Goal: Information Seeking & Learning: Learn about a topic

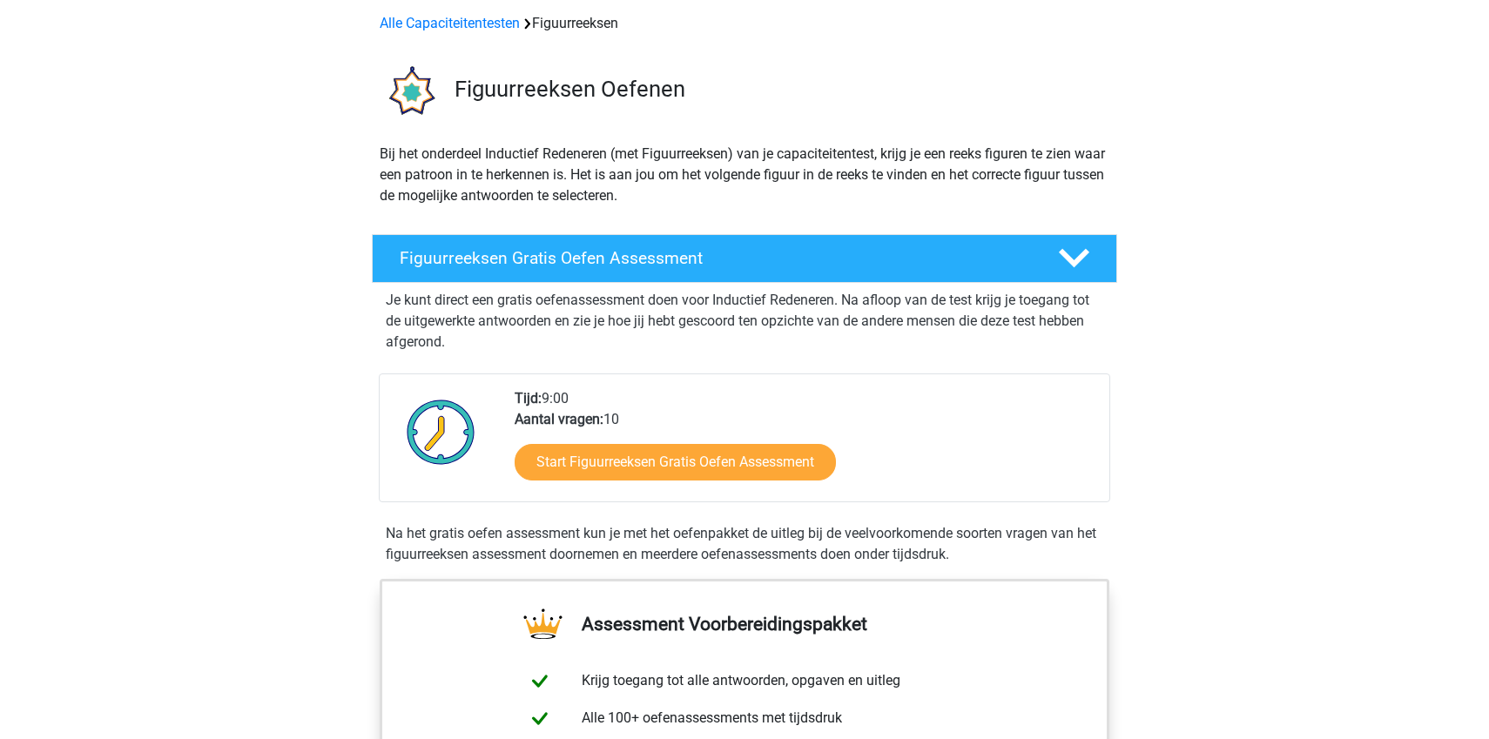
scroll to position [76, 0]
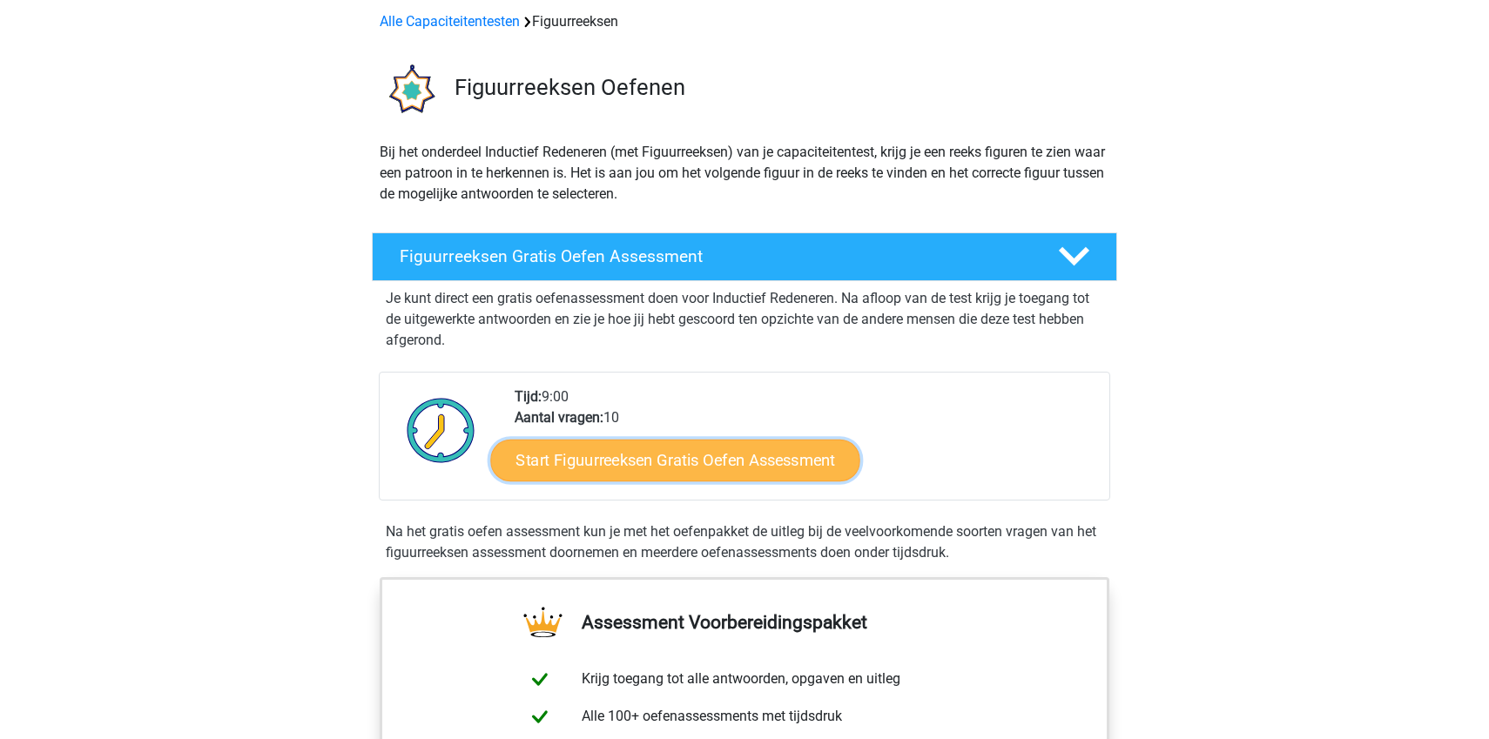
click at [711, 468] on link "Start Figuurreeksen Gratis Oefen Assessment" at bounding box center [675, 460] width 369 height 42
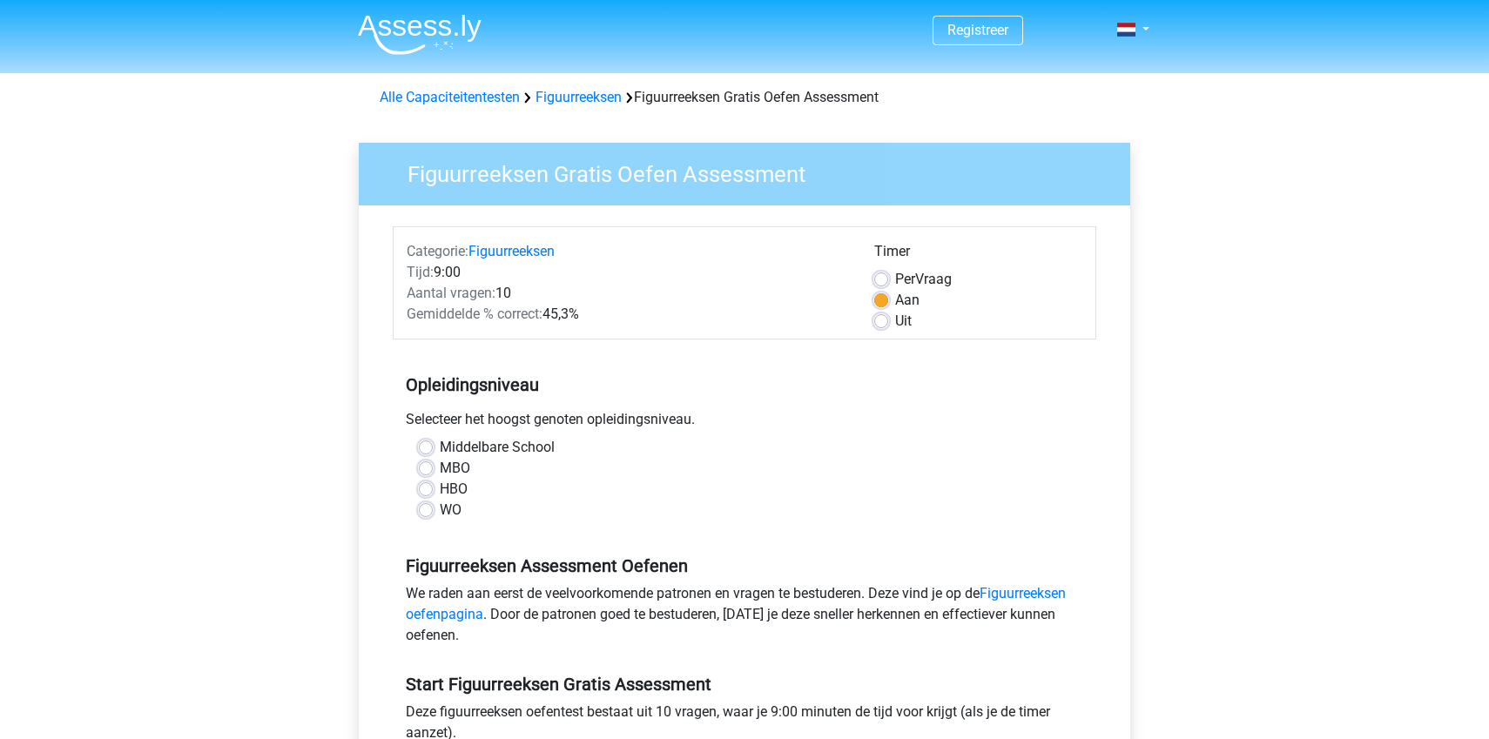
click at [440, 469] on label "MBO" at bounding box center [455, 468] width 30 height 21
click at [428, 469] on input "MBO" at bounding box center [426, 466] width 14 height 17
radio input "true"
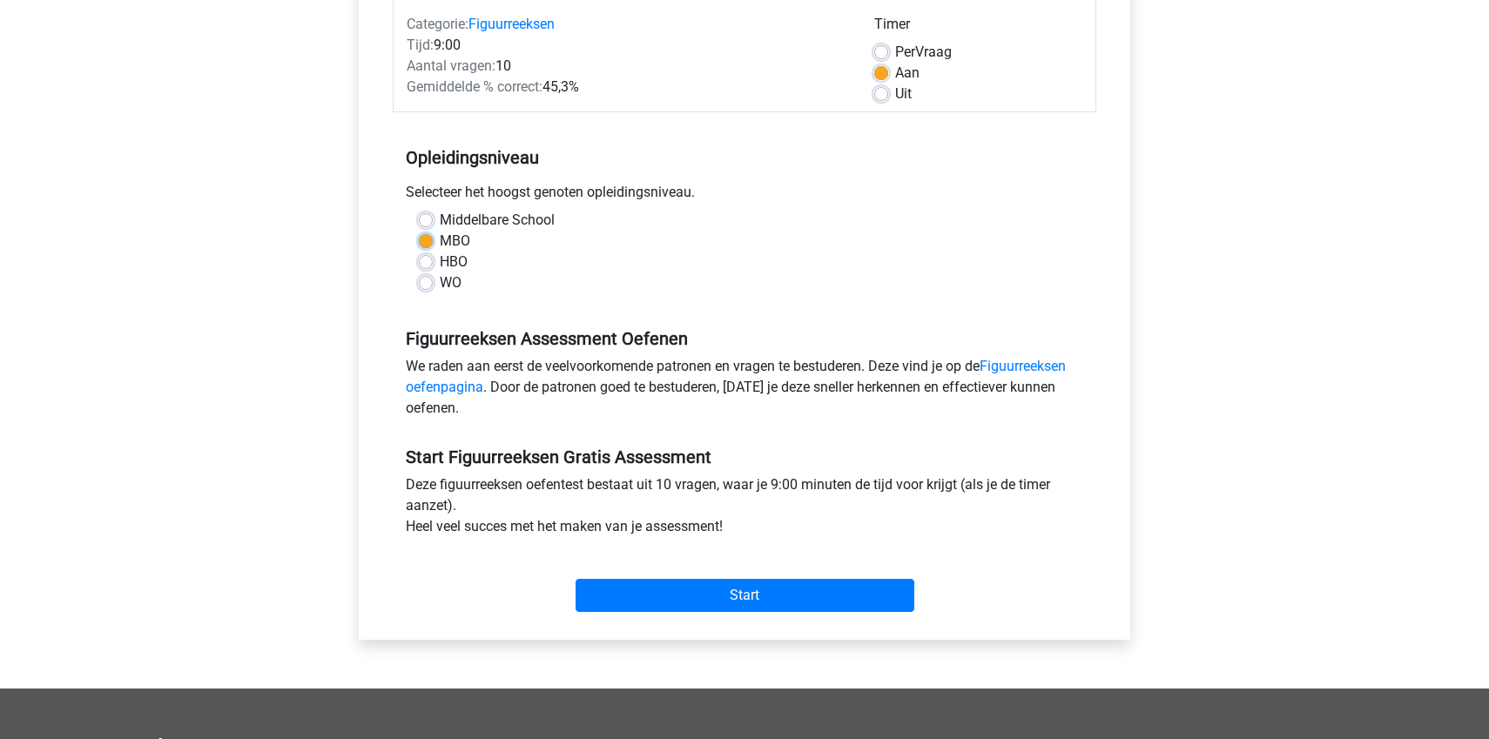
scroll to position [239, 0]
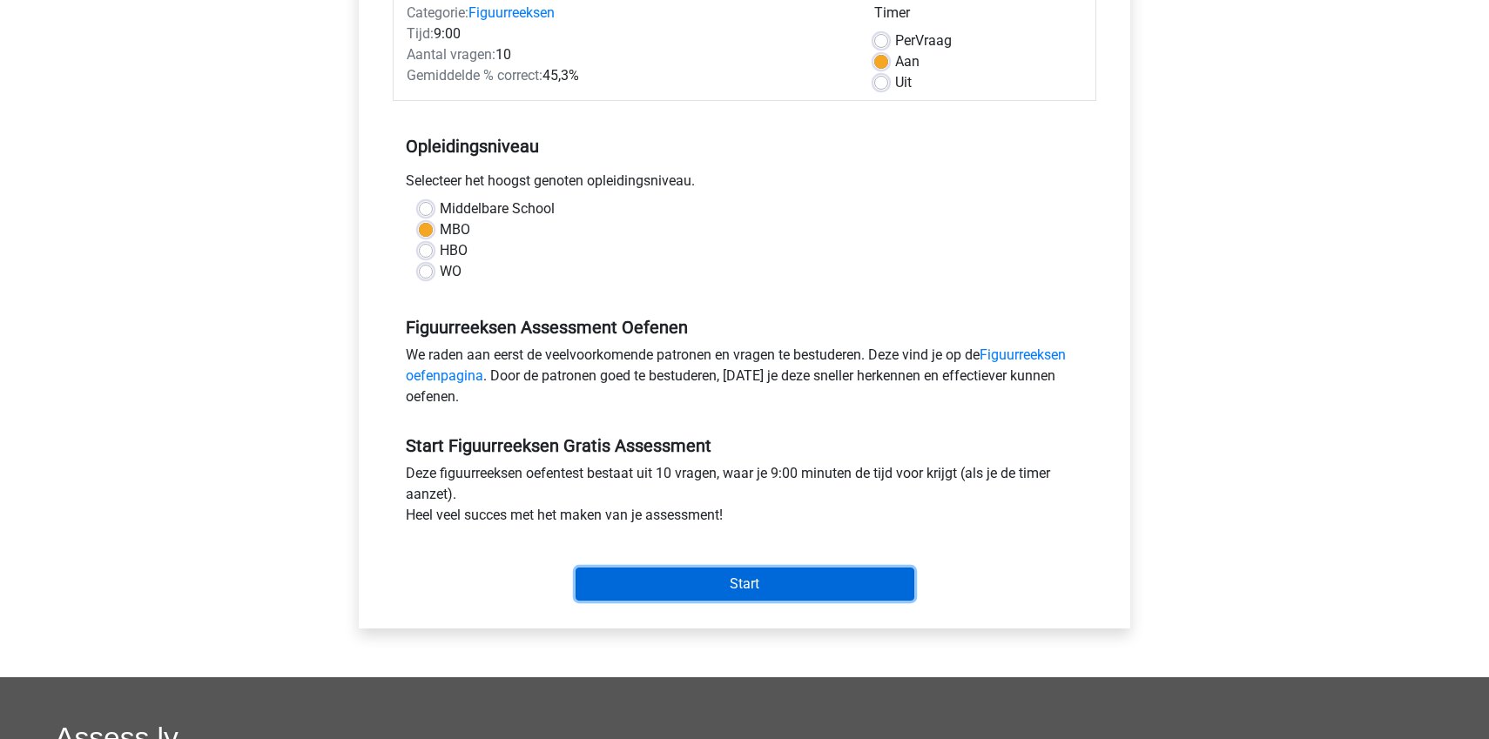
click at [756, 586] on input "Start" at bounding box center [745, 584] width 339 height 33
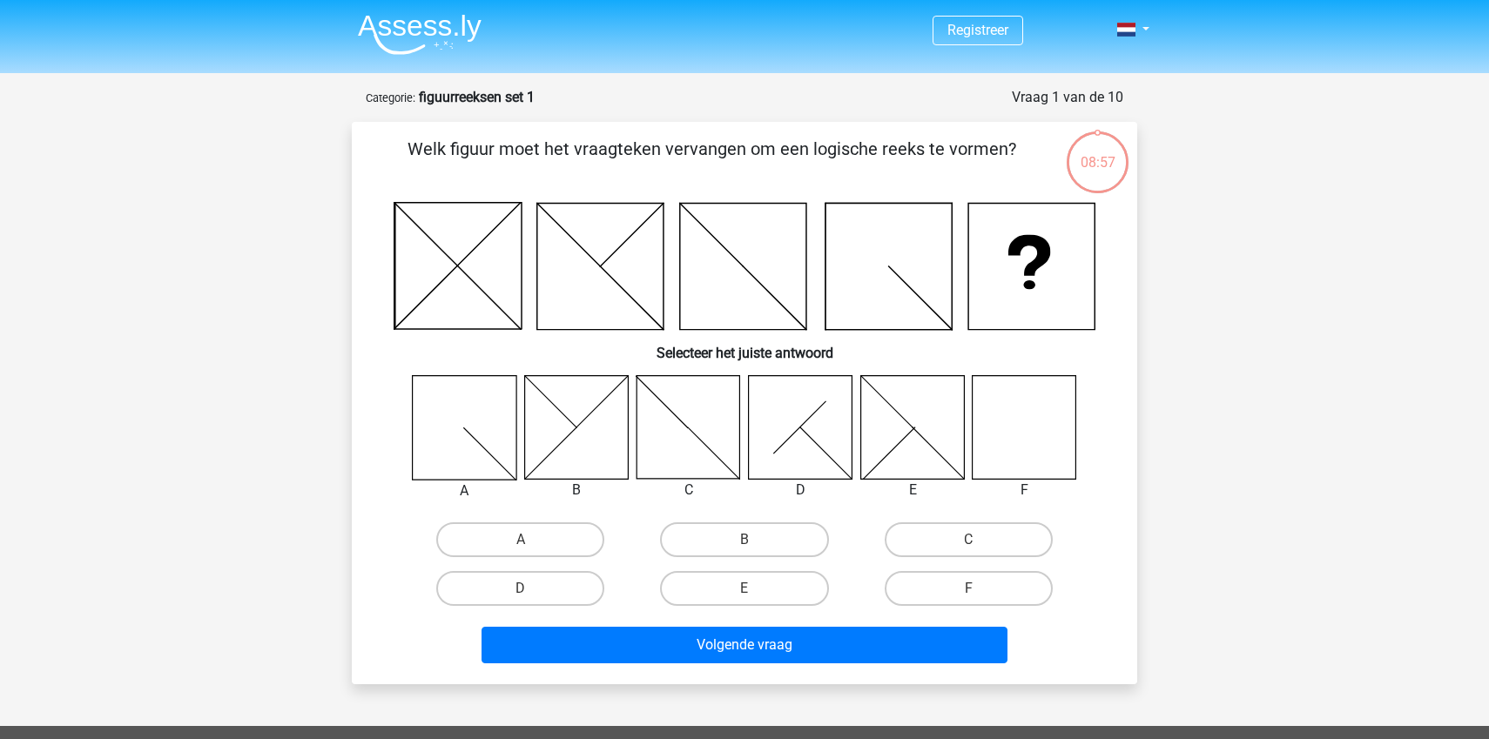
click at [1020, 427] on icon at bounding box center [1025, 427] width 104 height 104
click at [961, 588] on label "F" at bounding box center [969, 588] width 168 height 35
click at [968, 589] on input "F" at bounding box center [973, 594] width 11 height 11
radio input "true"
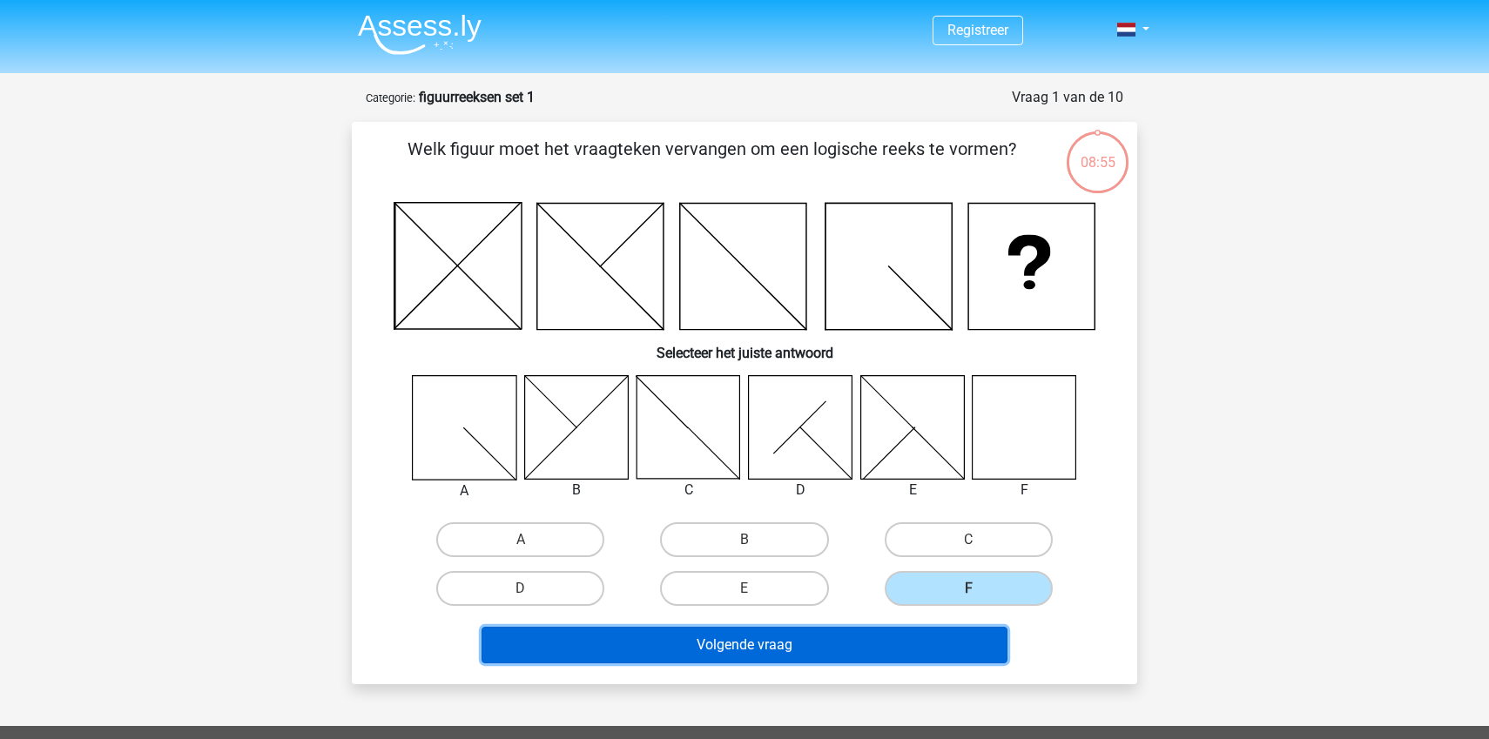
click at [750, 645] on button "Volgende vraag" at bounding box center [745, 645] width 527 height 37
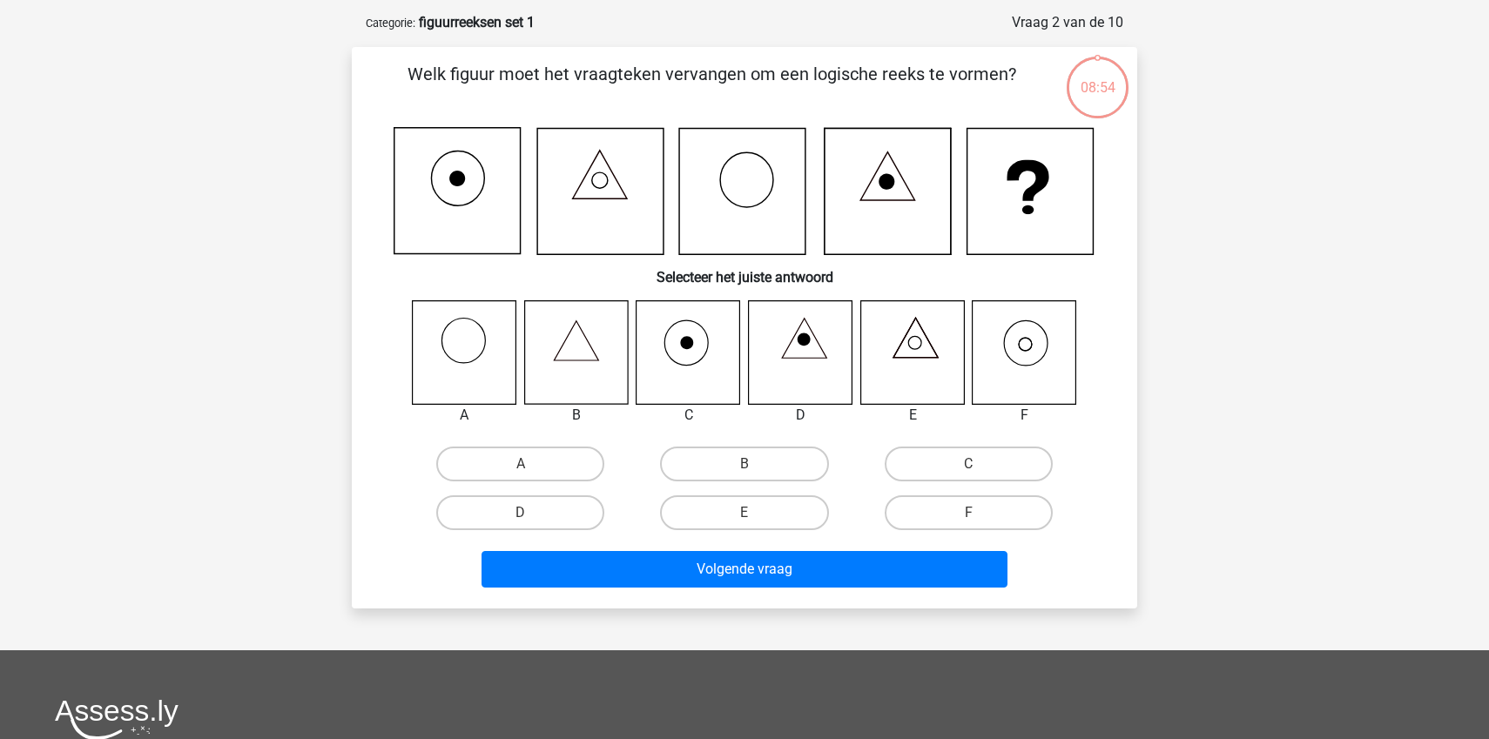
scroll to position [87, 0]
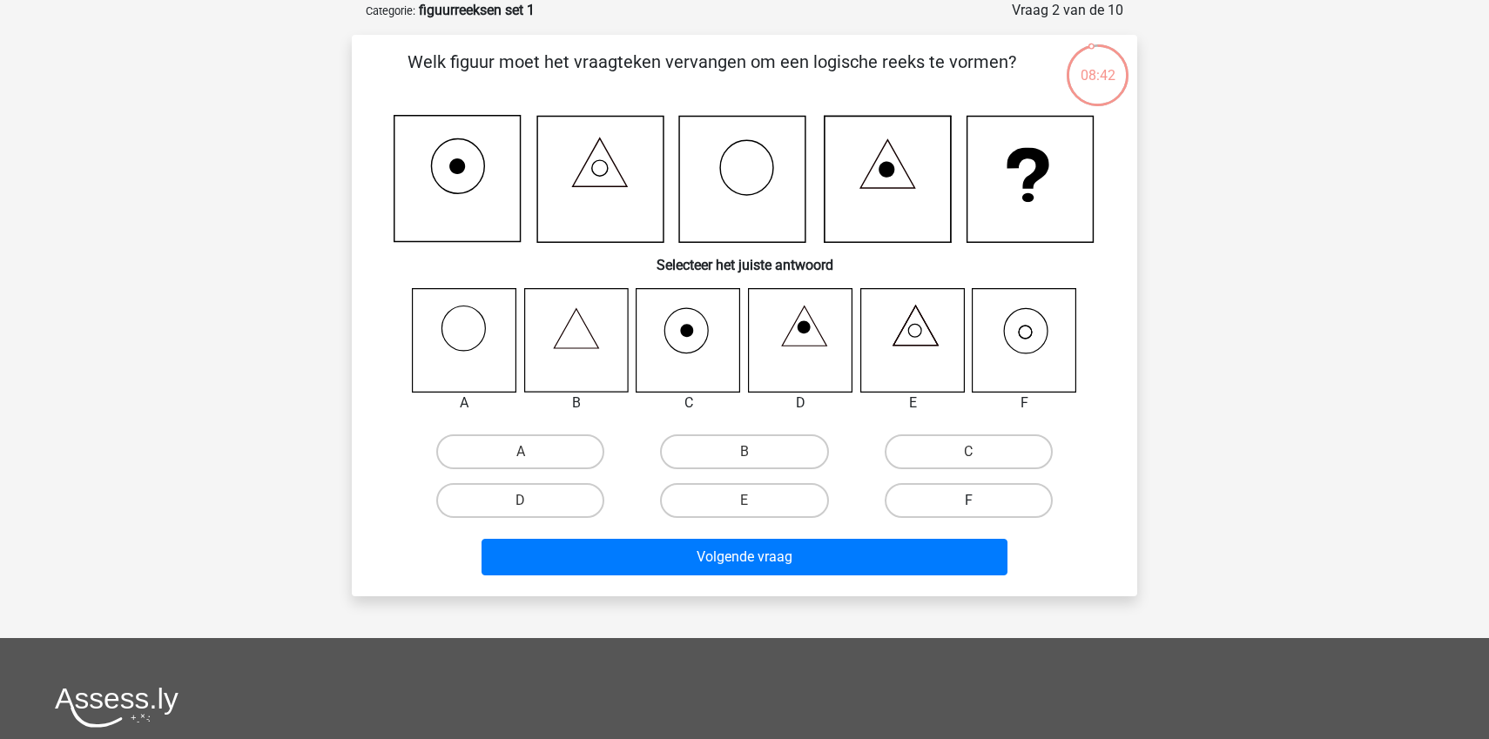
click at [977, 498] on label "F" at bounding box center [969, 500] width 168 height 35
click at [977, 501] on input "F" at bounding box center [973, 506] width 11 height 11
radio input "true"
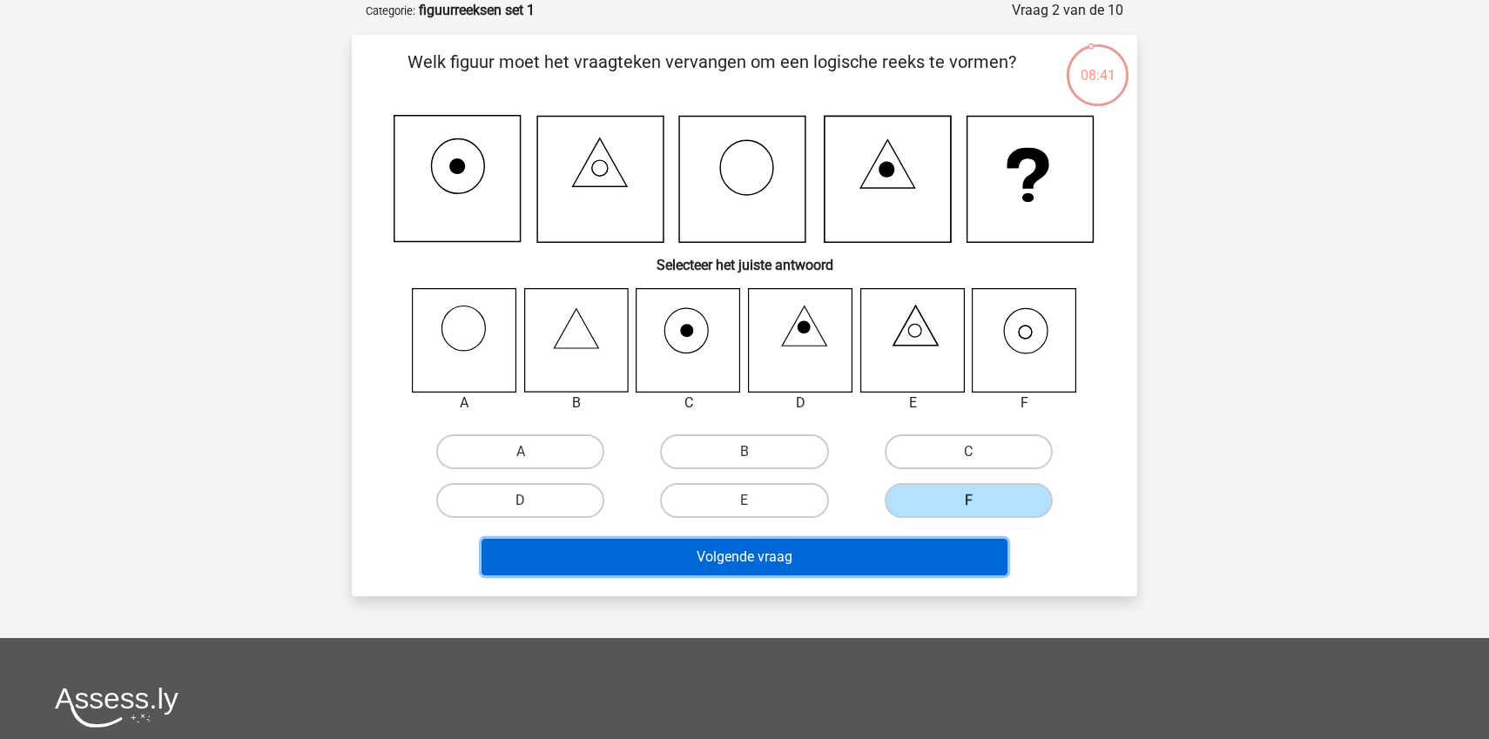
click at [755, 557] on button "Volgende vraag" at bounding box center [745, 557] width 527 height 37
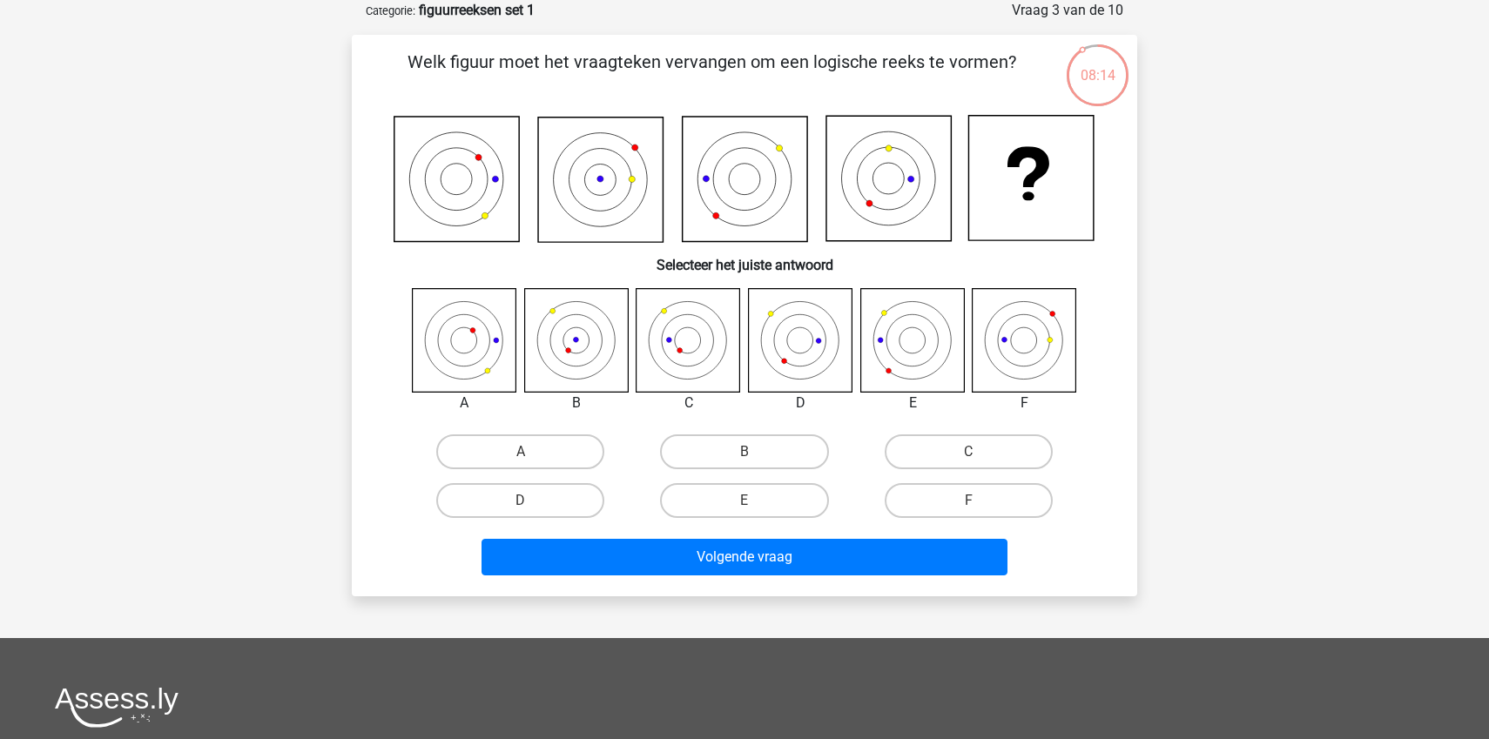
click at [521, 452] on input "A" at bounding box center [526, 457] width 11 height 11
radio input "true"
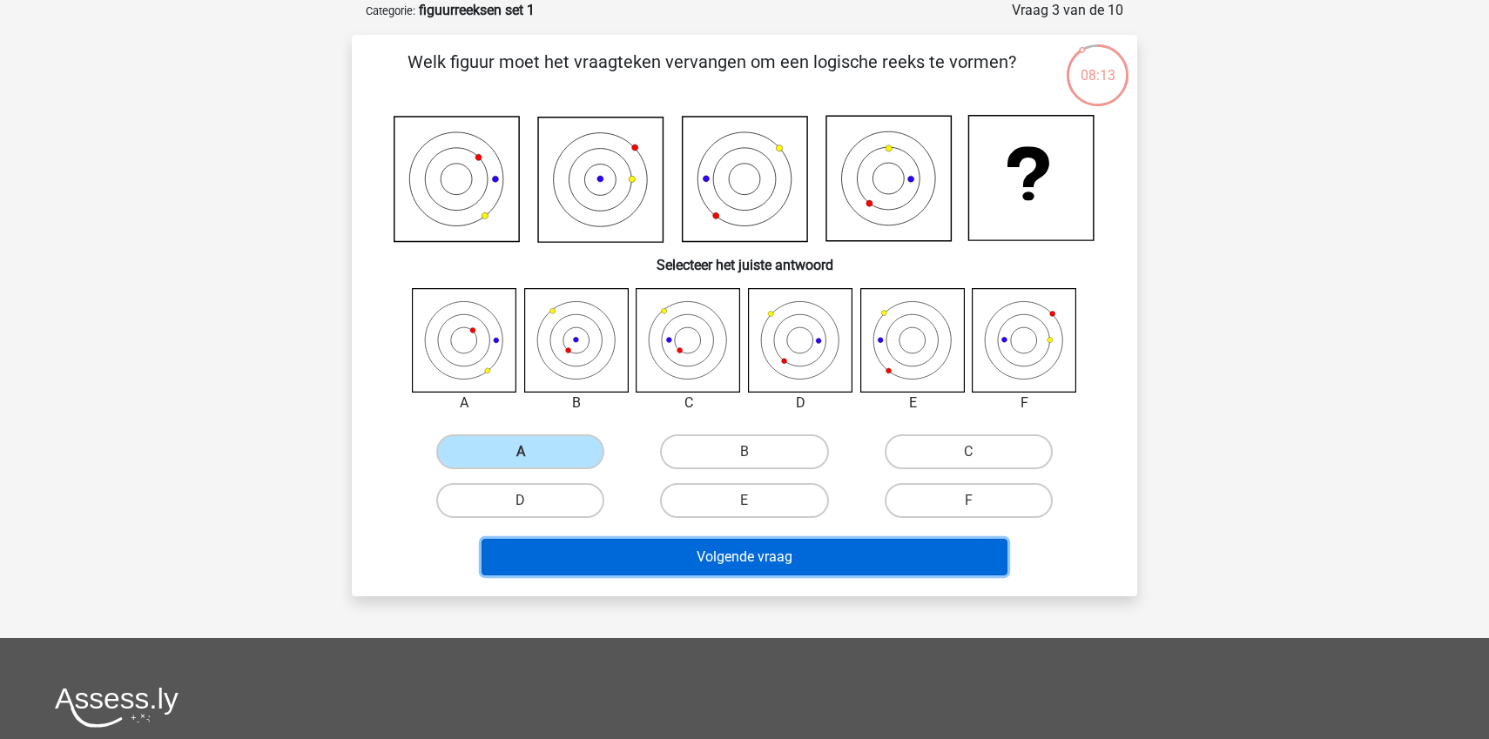
click at [751, 551] on button "Volgende vraag" at bounding box center [745, 557] width 527 height 37
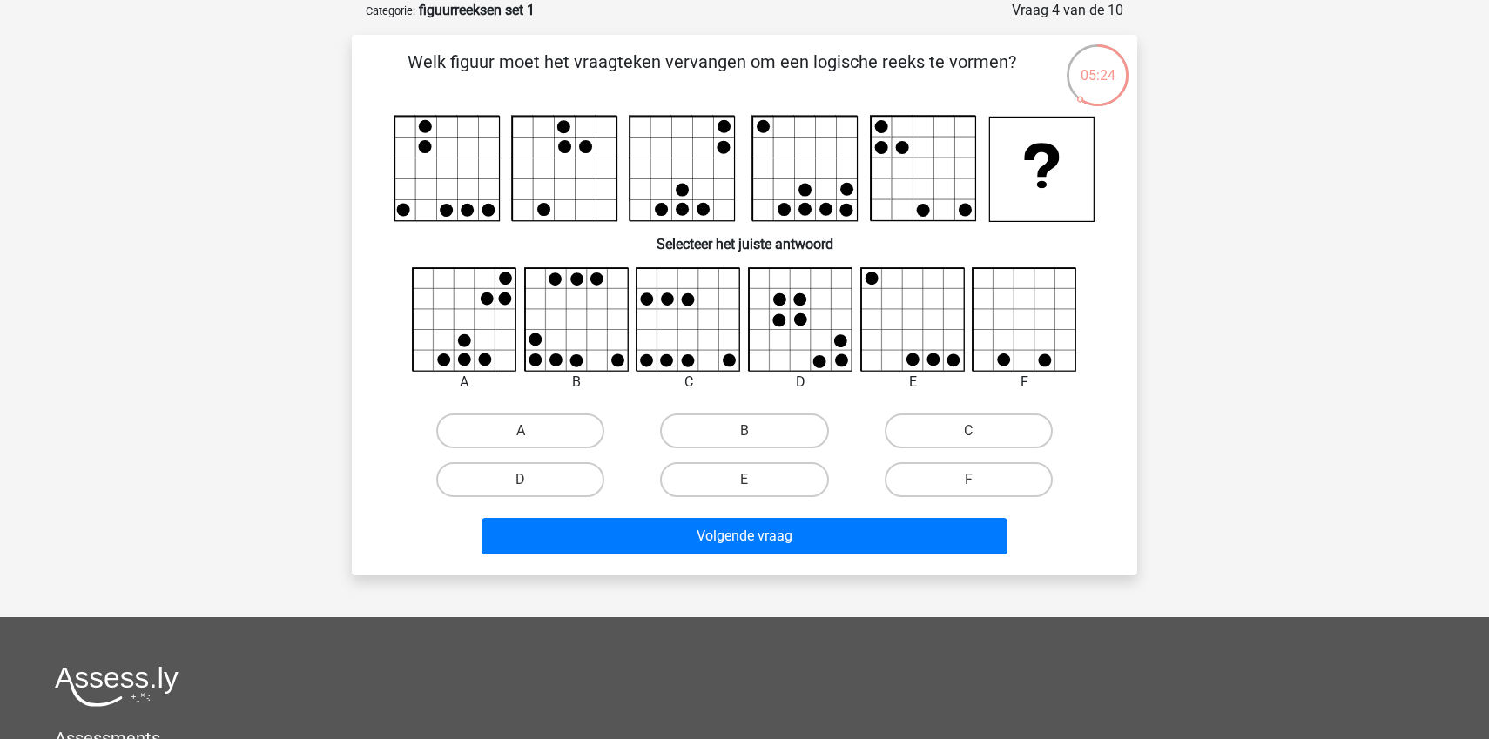
click at [470, 314] on icon at bounding box center [465, 320] width 104 height 104
click at [474, 341] on icon at bounding box center [465, 320] width 104 height 104
click at [530, 435] on input "A" at bounding box center [526, 436] width 11 height 11
radio input "true"
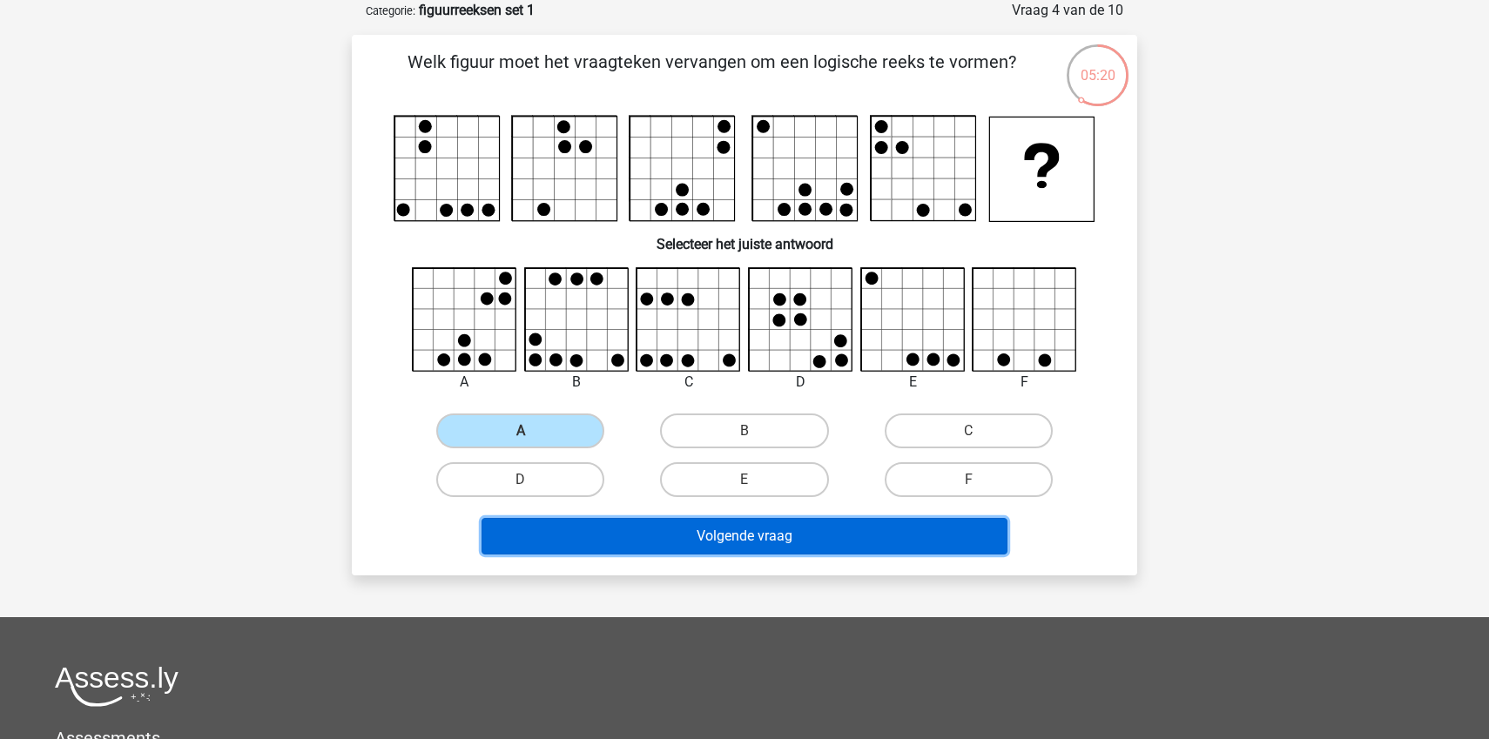
click at [738, 542] on button "Volgende vraag" at bounding box center [745, 536] width 527 height 37
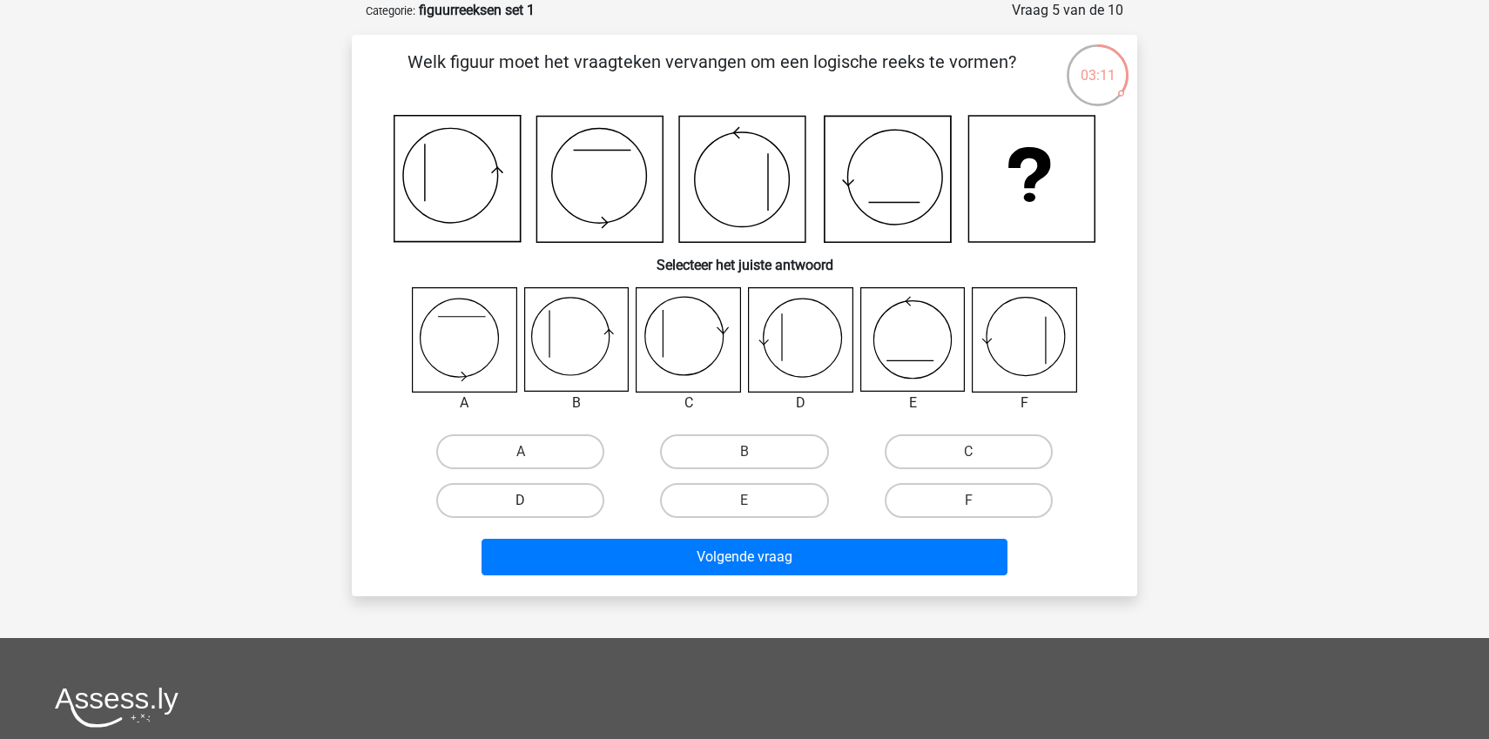
click at [559, 502] on label "D" at bounding box center [520, 500] width 168 height 35
click at [532, 502] on input "D" at bounding box center [526, 506] width 11 height 11
radio input "true"
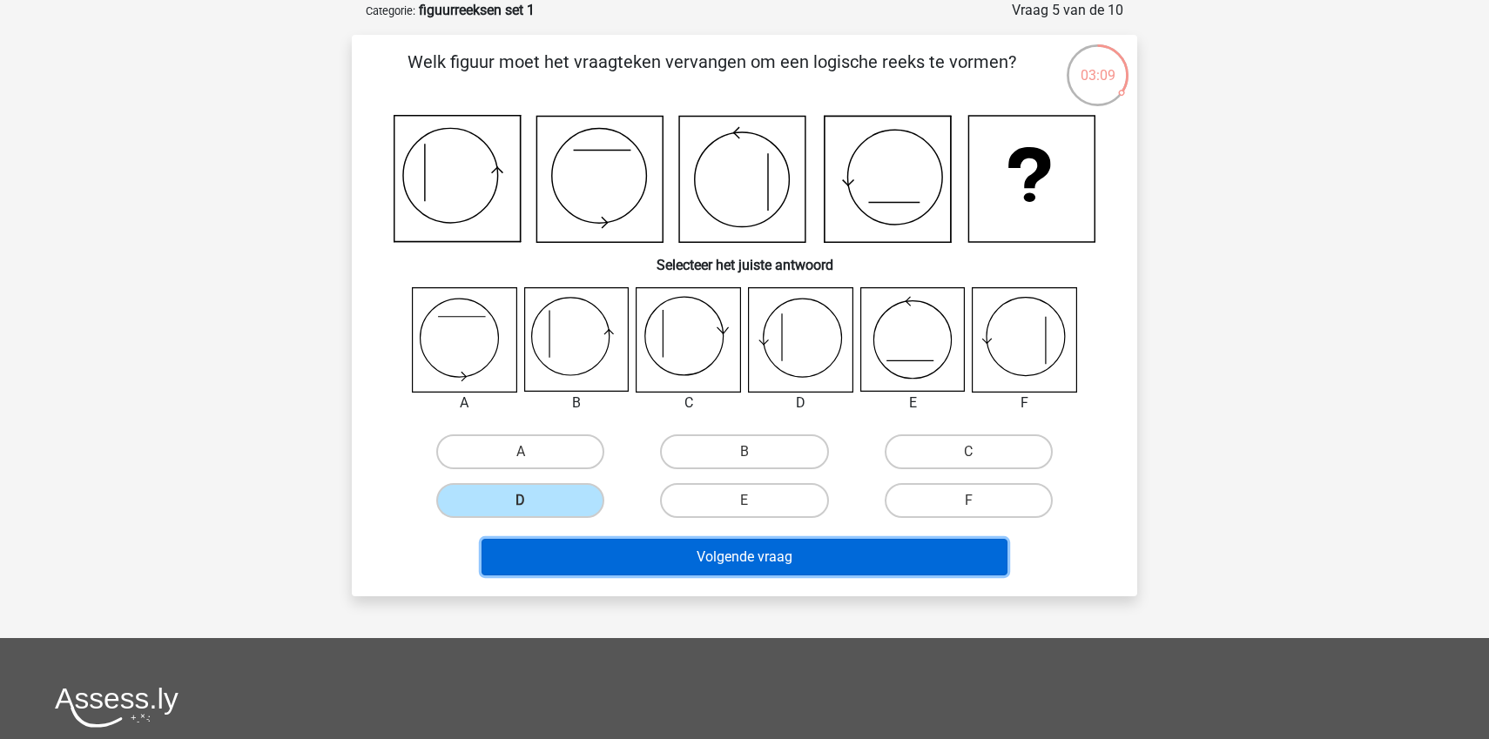
click at [738, 566] on button "Volgende vraag" at bounding box center [745, 557] width 527 height 37
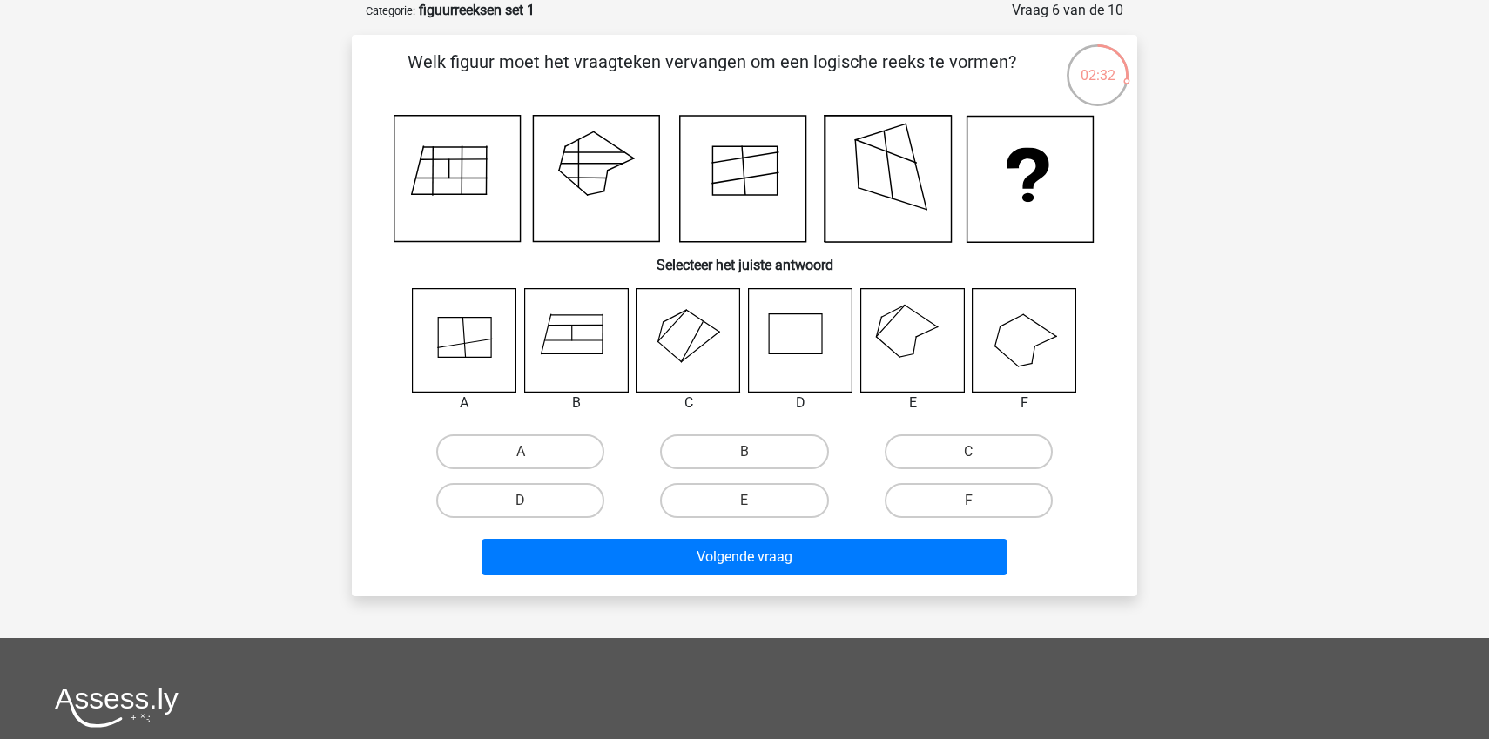
click at [900, 334] on icon at bounding box center [912, 340] width 104 height 104
click at [747, 504] on input "E" at bounding box center [750, 506] width 11 height 11
radio input "true"
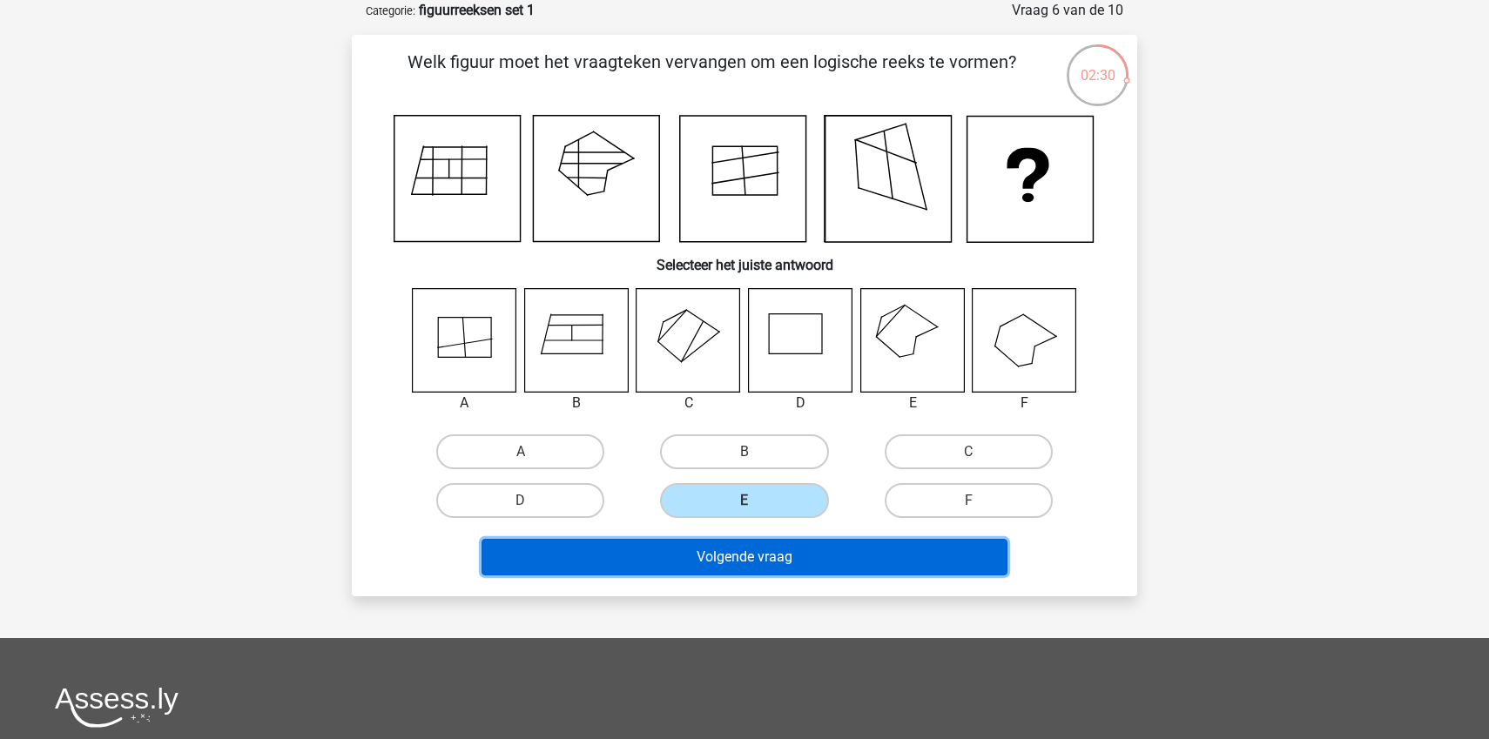
click at [758, 559] on button "Volgende vraag" at bounding box center [745, 557] width 527 height 37
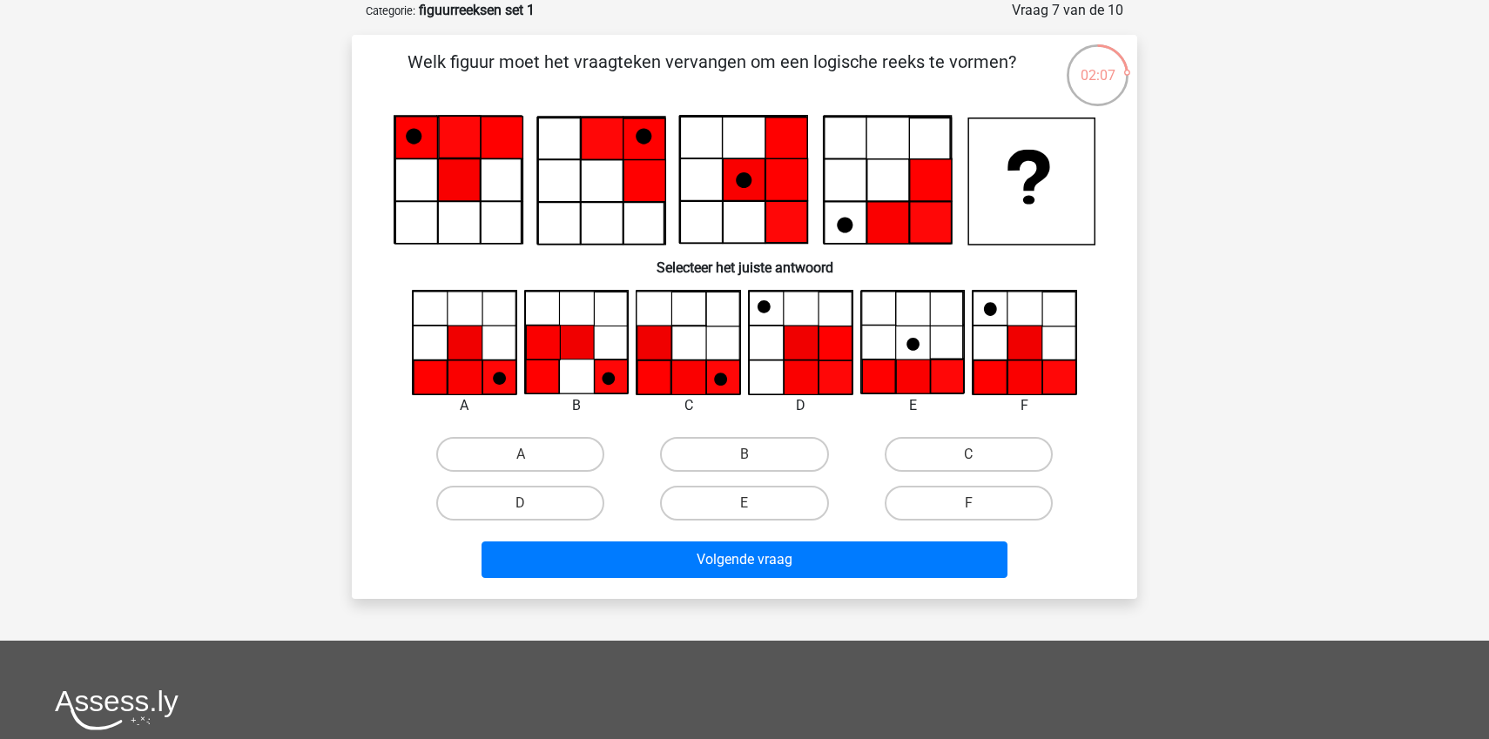
click at [462, 377] on icon at bounding box center [465, 378] width 34 height 34
click at [509, 448] on label "A" at bounding box center [520, 454] width 168 height 35
click at [521, 455] on input "A" at bounding box center [526, 460] width 11 height 11
radio input "true"
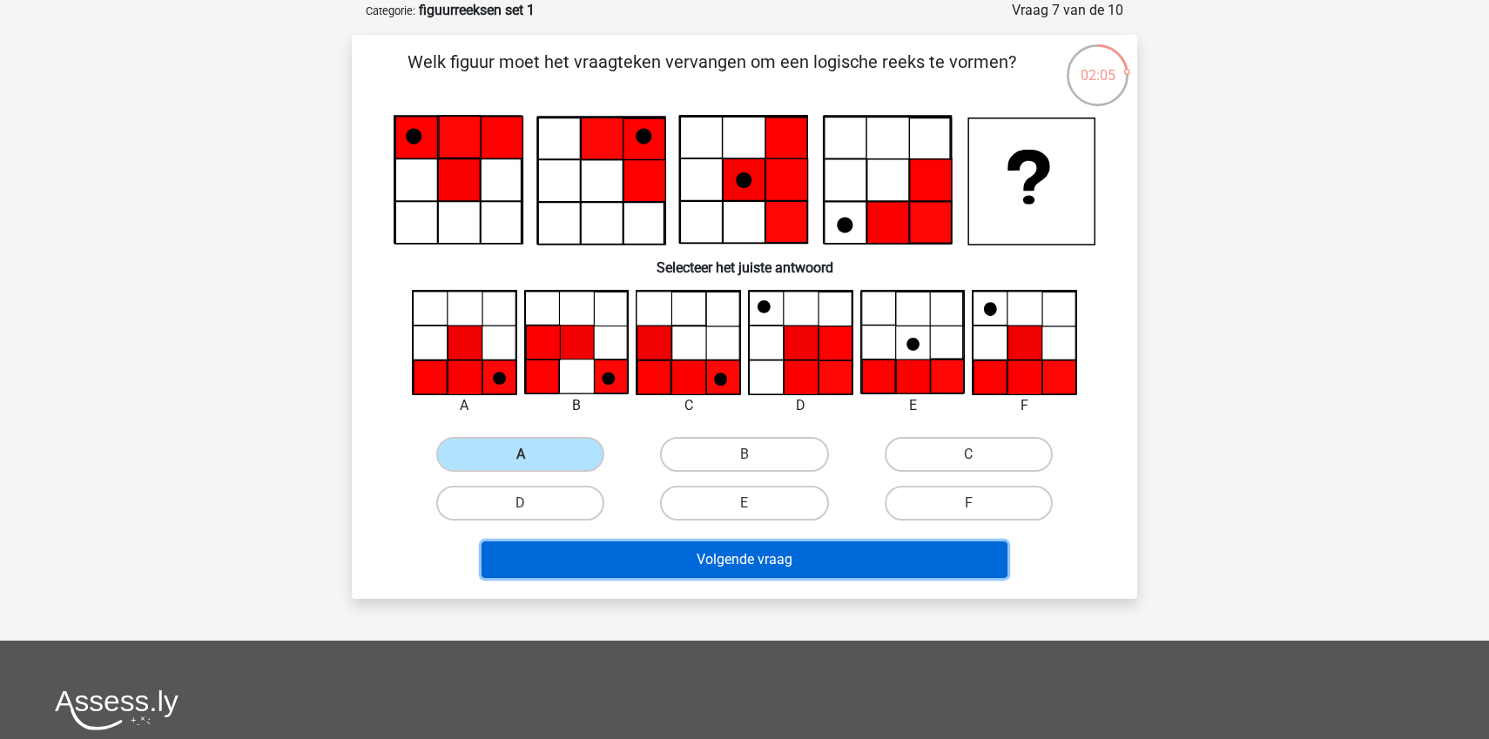
click at [762, 564] on button "Volgende vraag" at bounding box center [745, 560] width 527 height 37
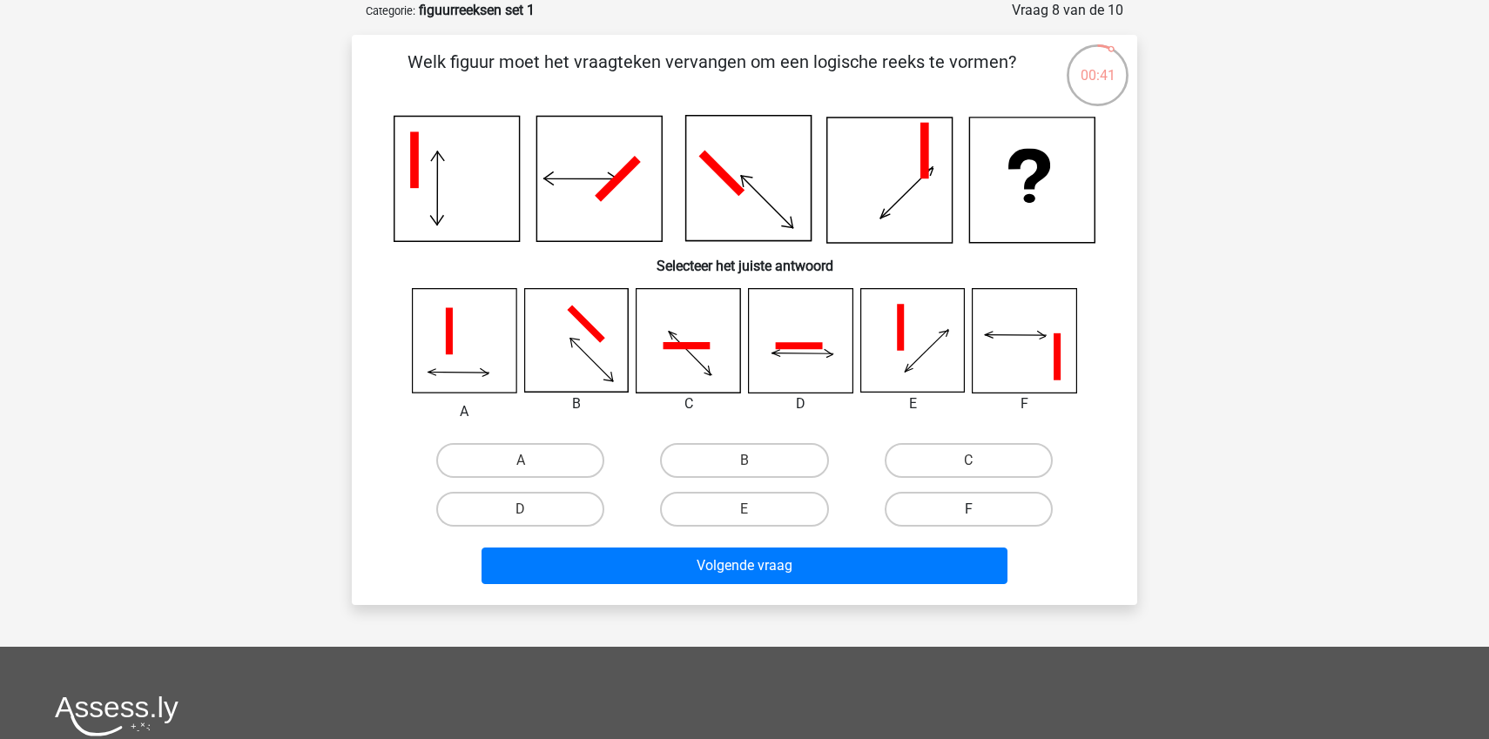
click at [945, 499] on label "F" at bounding box center [969, 509] width 168 height 35
click at [968, 509] on input "F" at bounding box center [973, 514] width 11 height 11
radio input "true"
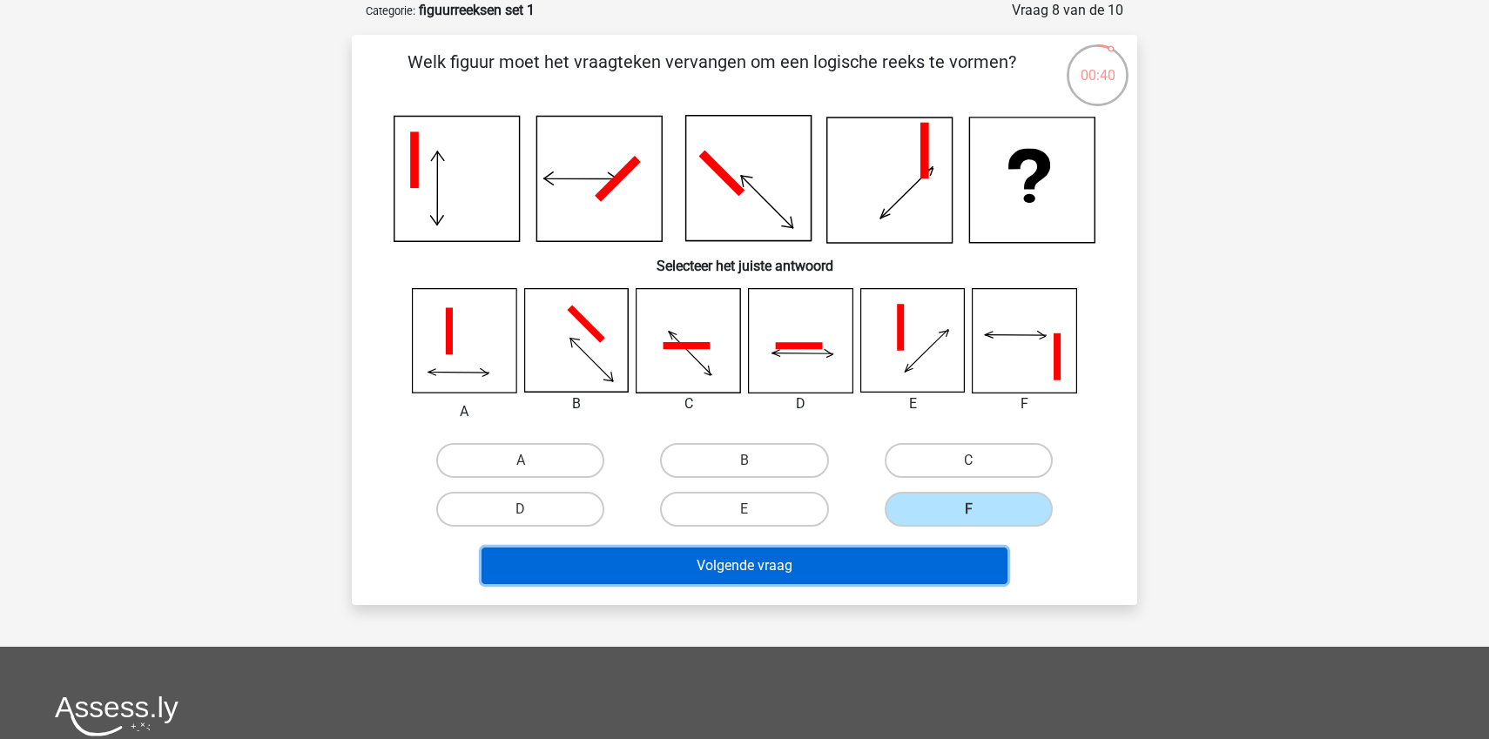
click at [753, 563] on button "Volgende vraag" at bounding box center [745, 566] width 527 height 37
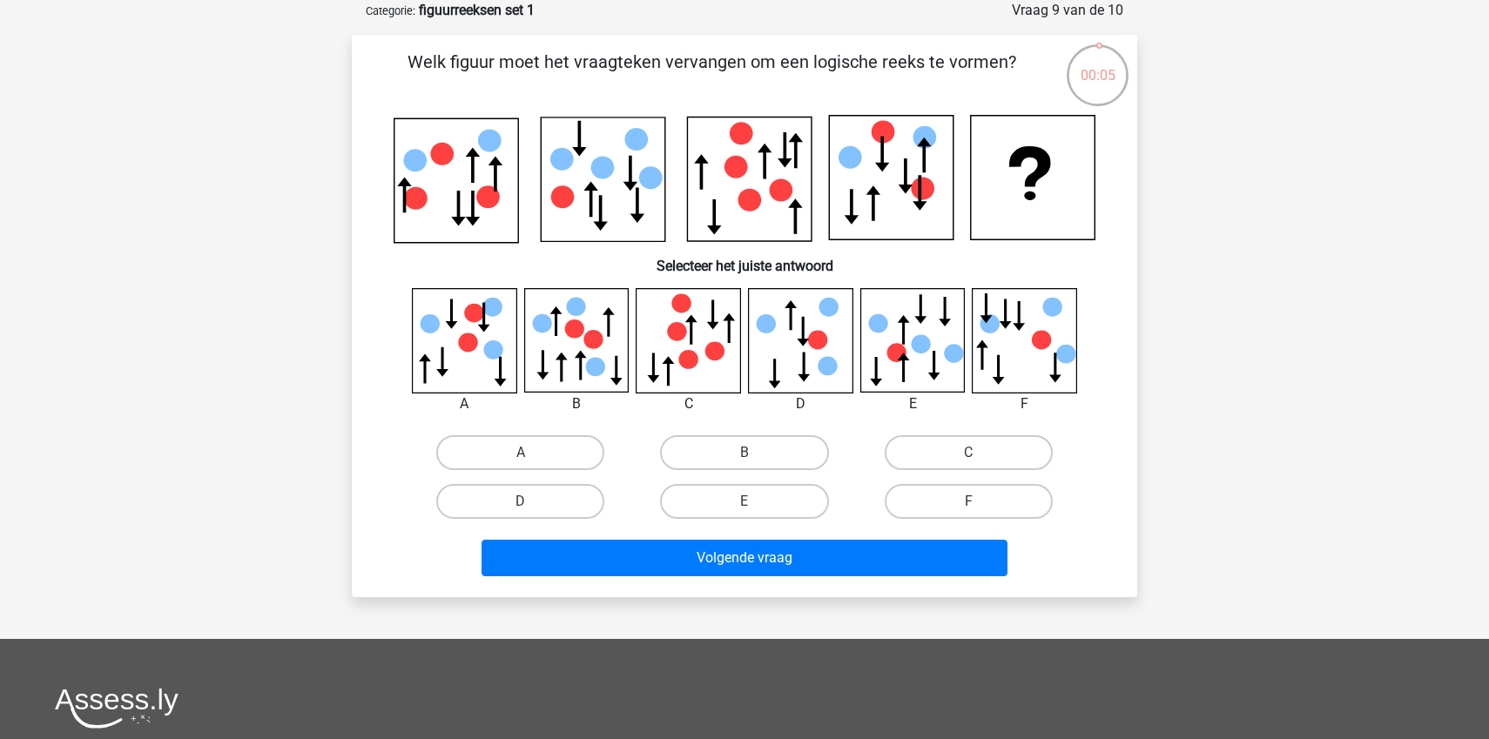
click at [931, 361] on icon at bounding box center [912, 340] width 104 height 104
click at [745, 500] on label "E" at bounding box center [744, 501] width 168 height 35
click at [745, 502] on input "E" at bounding box center [750, 507] width 11 height 11
radio input "true"
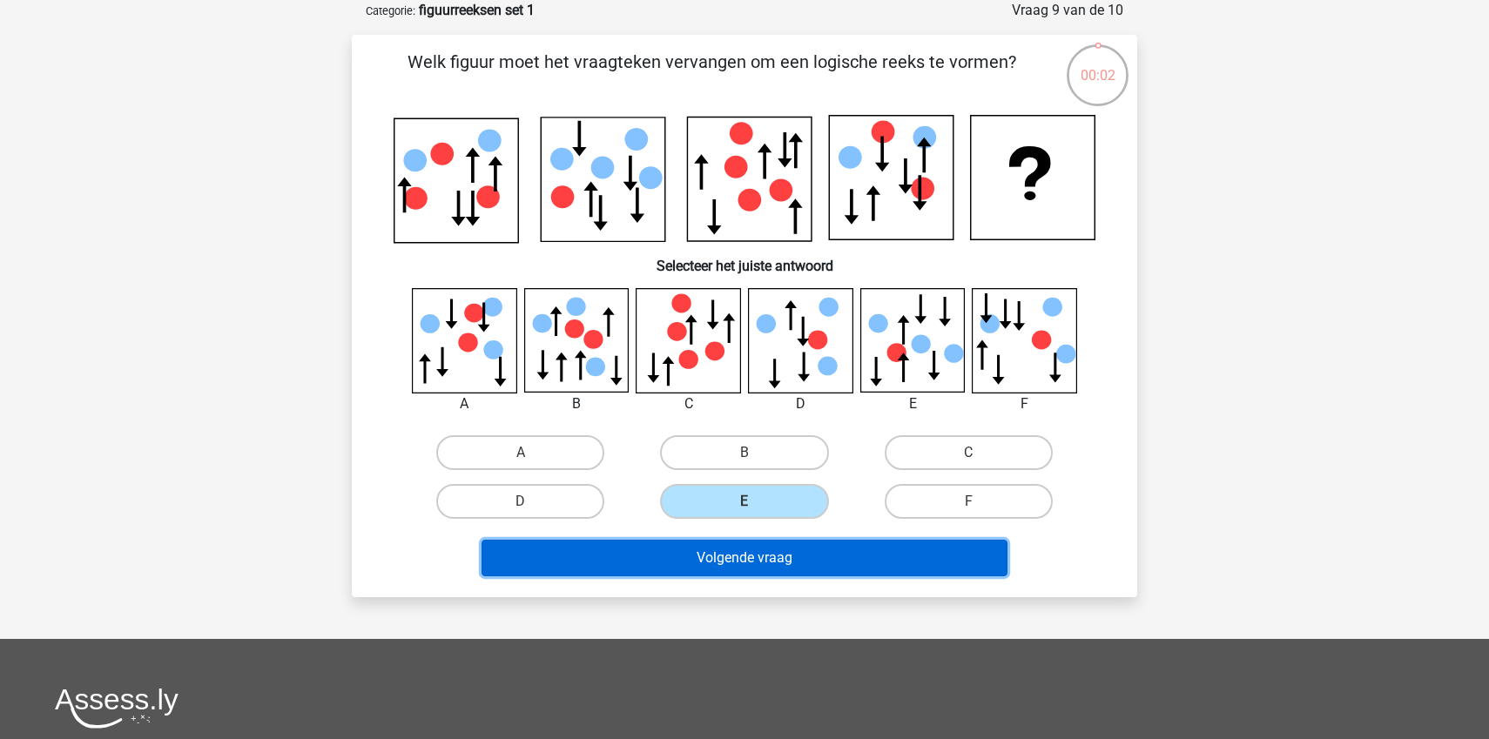
click at [729, 552] on button "Volgende vraag" at bounding box center [745, 558] width 527 height 37
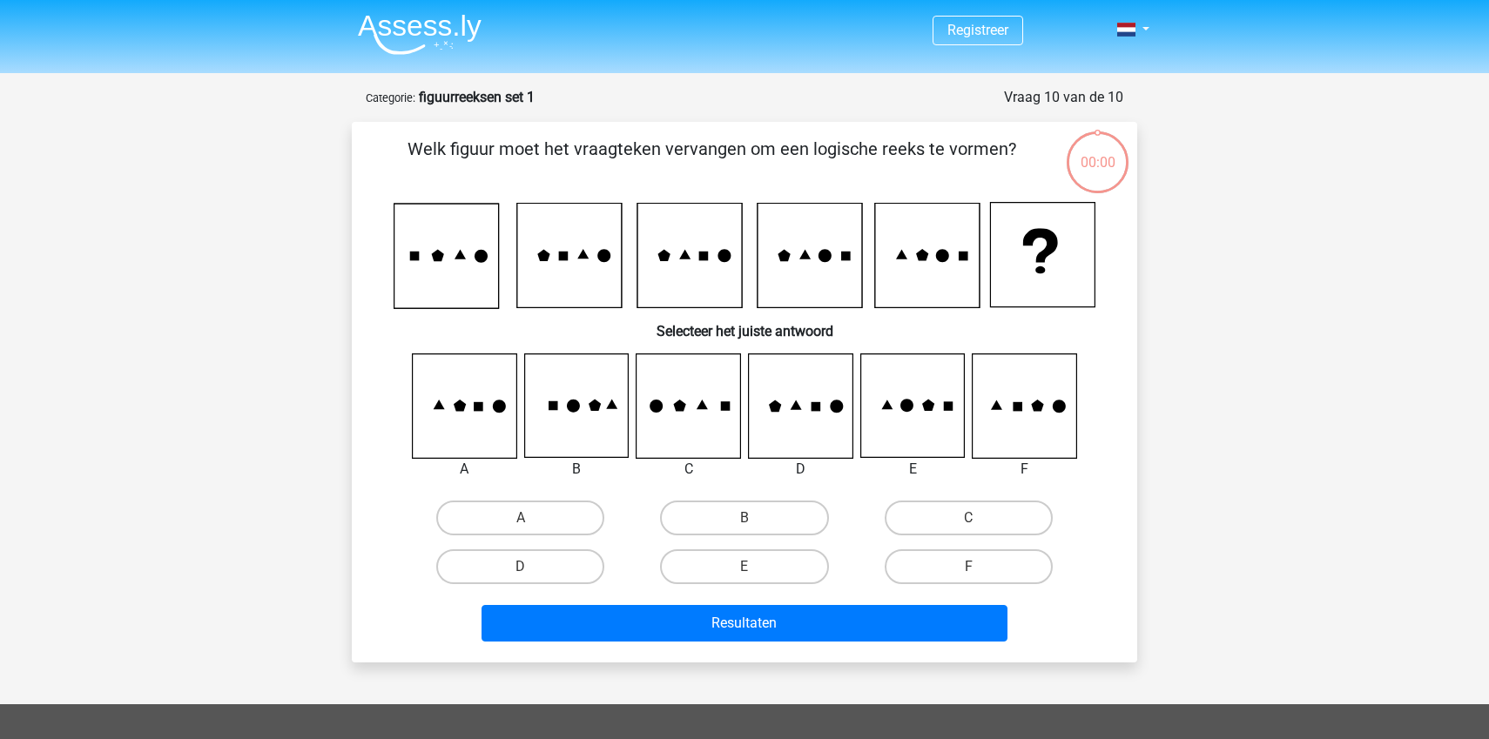
scroll to position [87, 0]
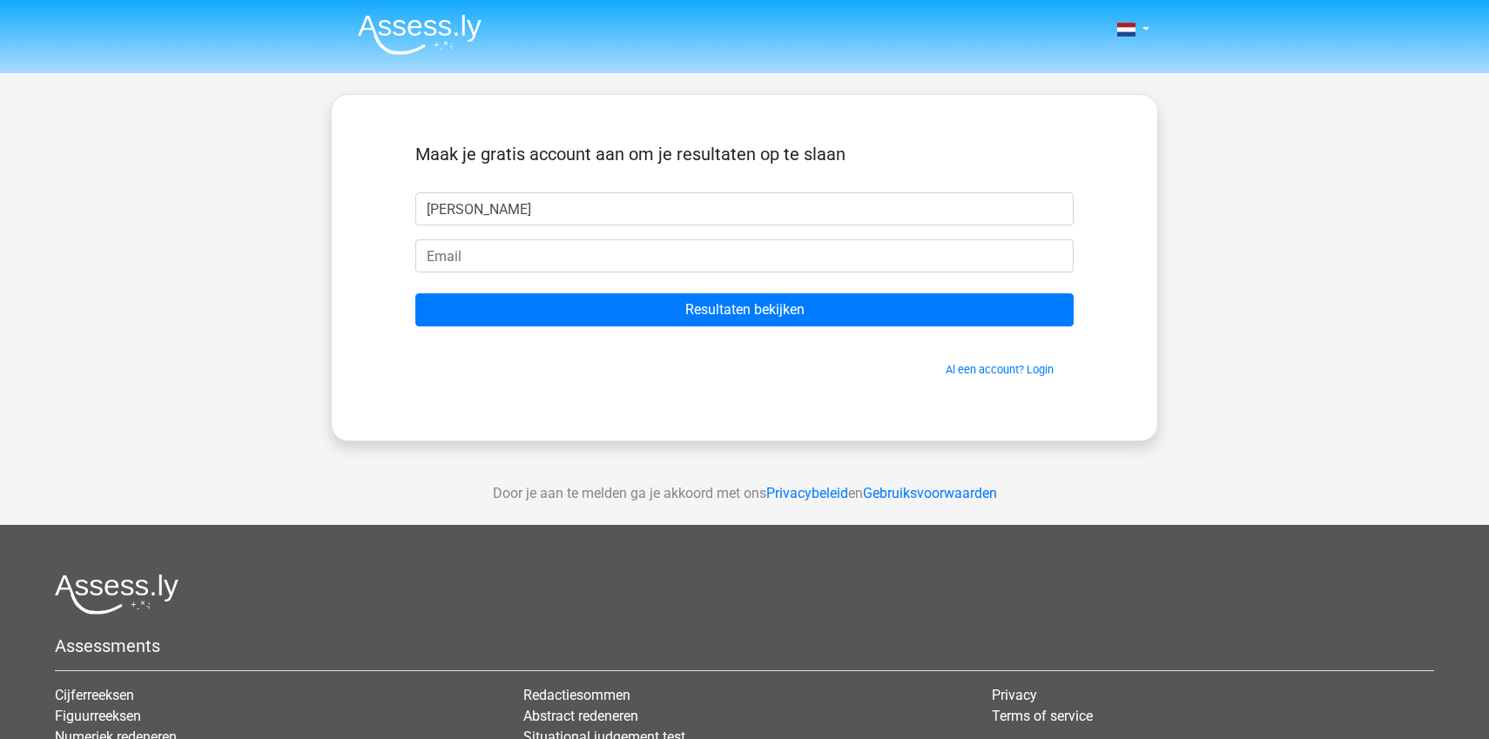
type input "[PERSON_NAME]"
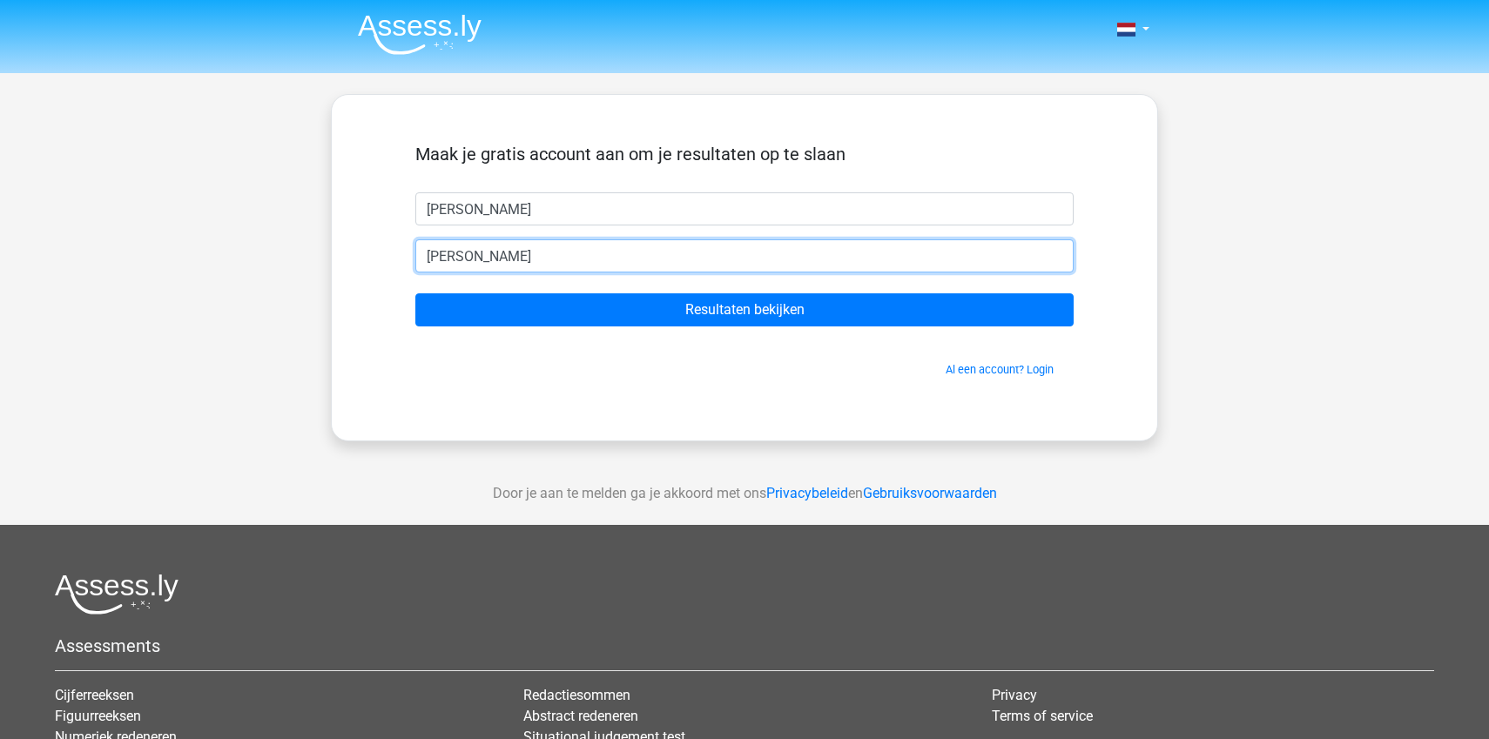
type input "[PERSON_NAME][EMAIL_ADDRESS][DOMAIN_NAME]"
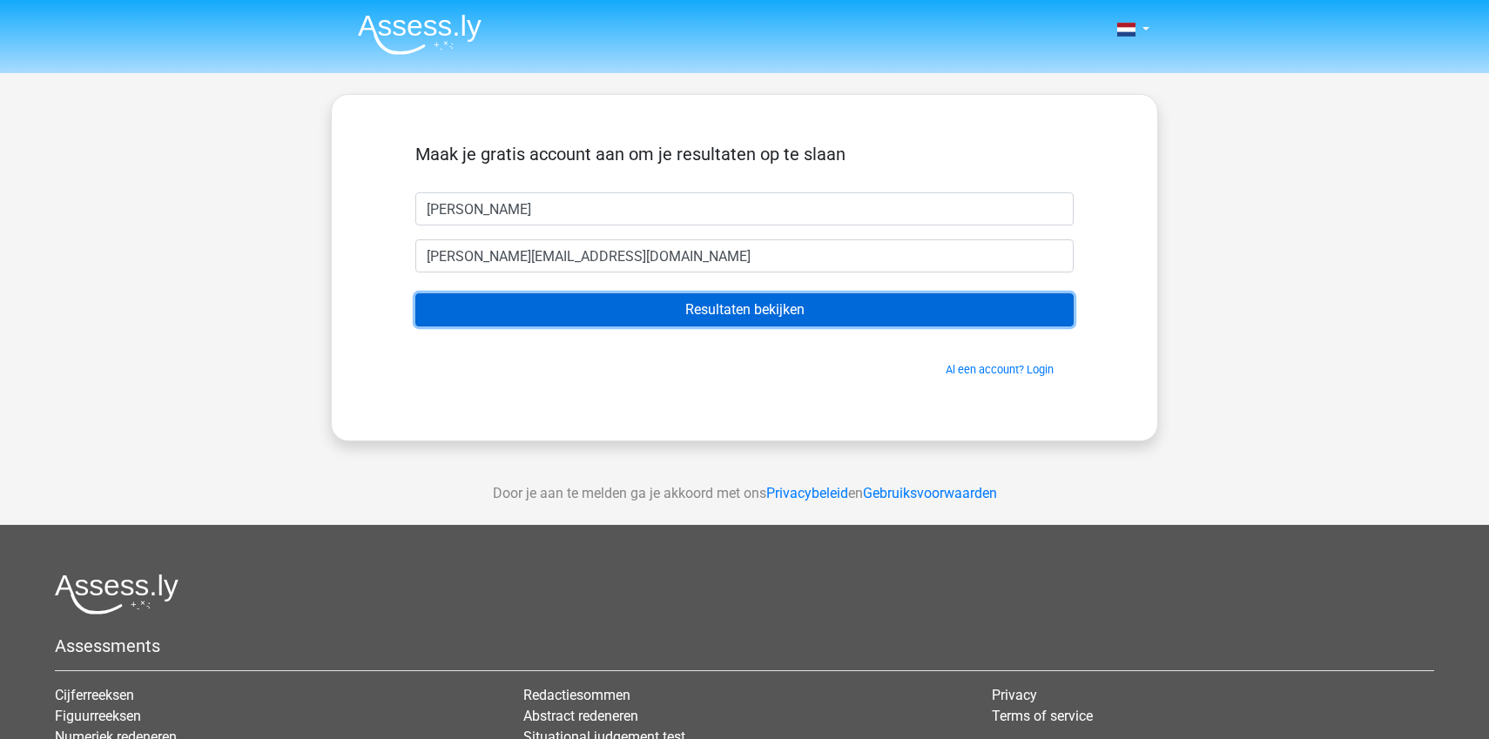
click at [735, 315] on input "Resultaten bekijken" at bounding box center [744, 309] width 658 height 33
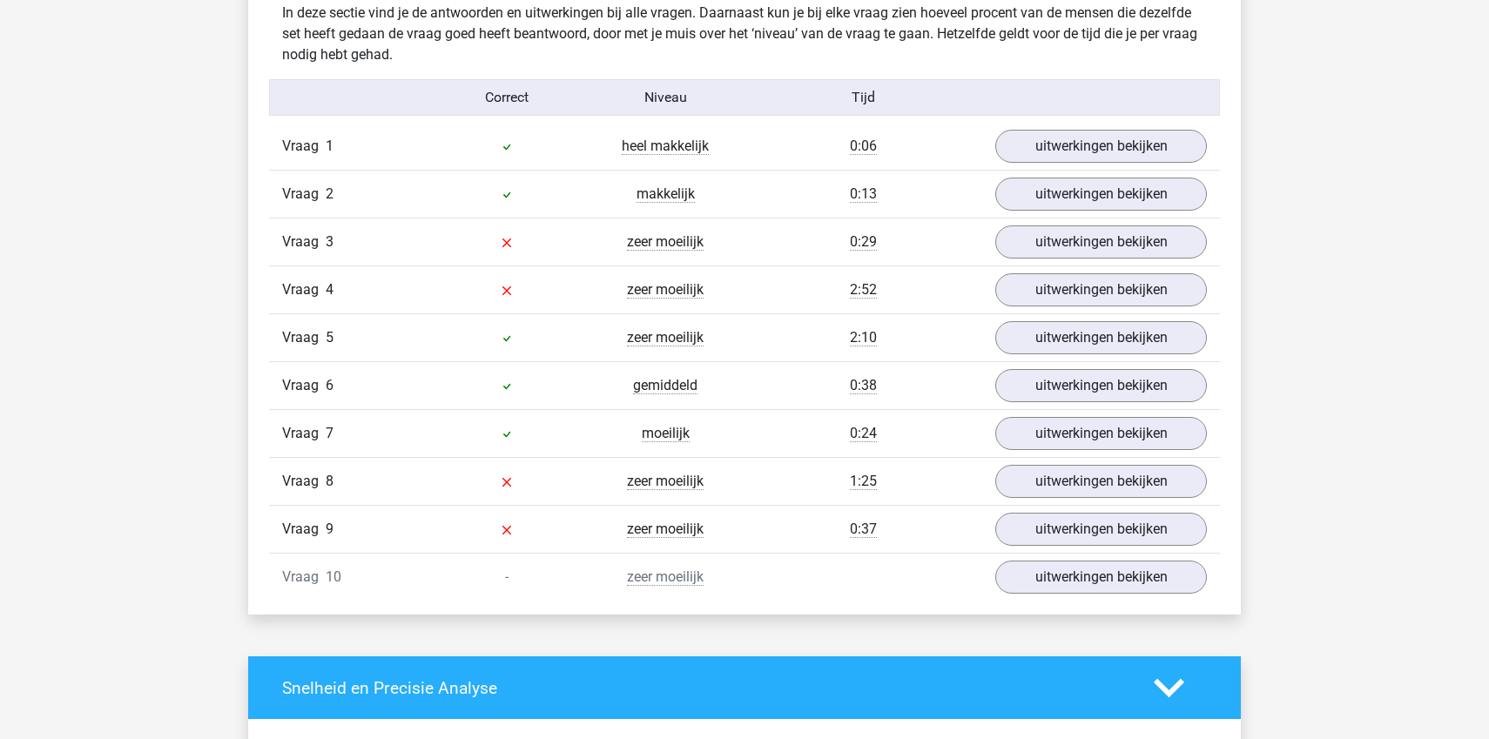
scroll to position [1385, 0]
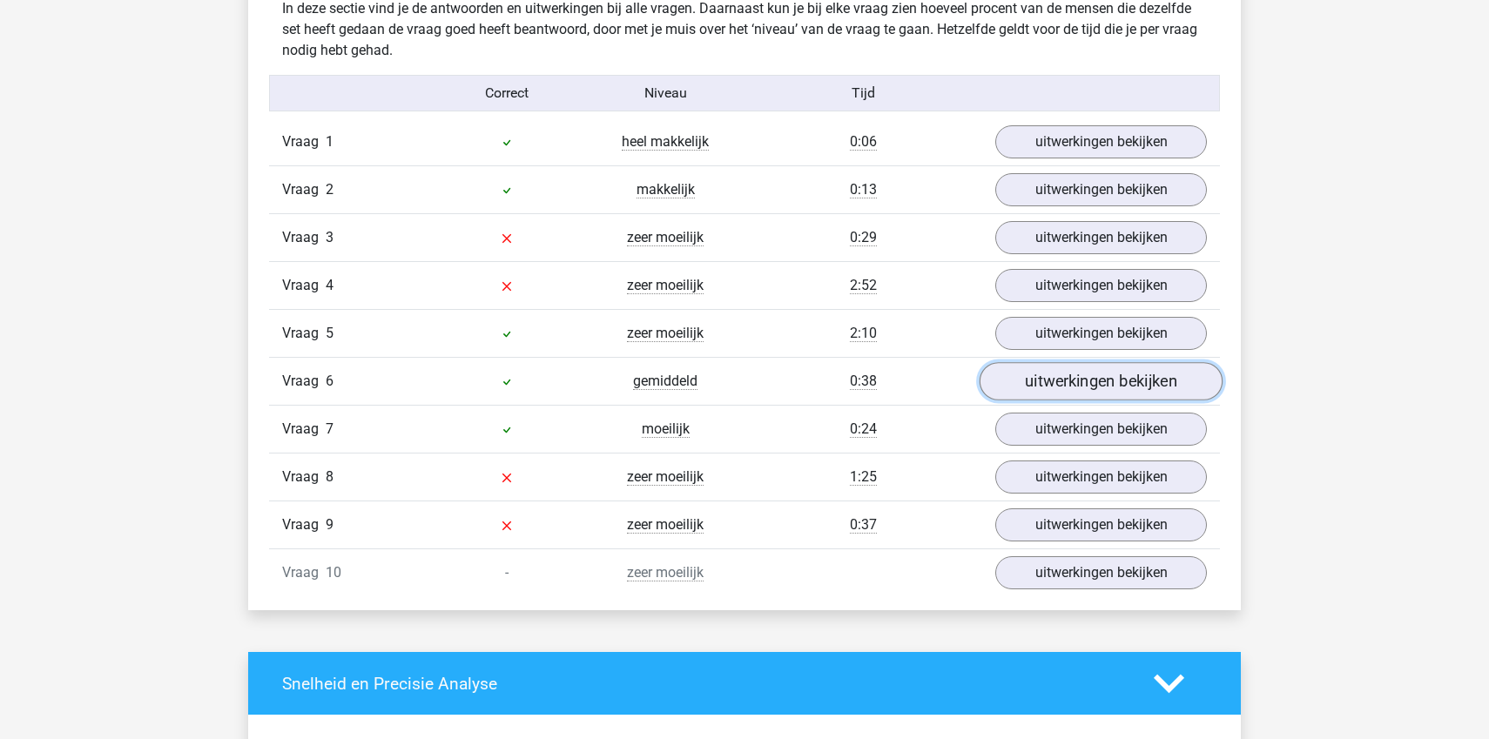
click at [1119, 376] on link "uitwerkingen bekijken" at bounding box center [1101, 381] width 243 height 38
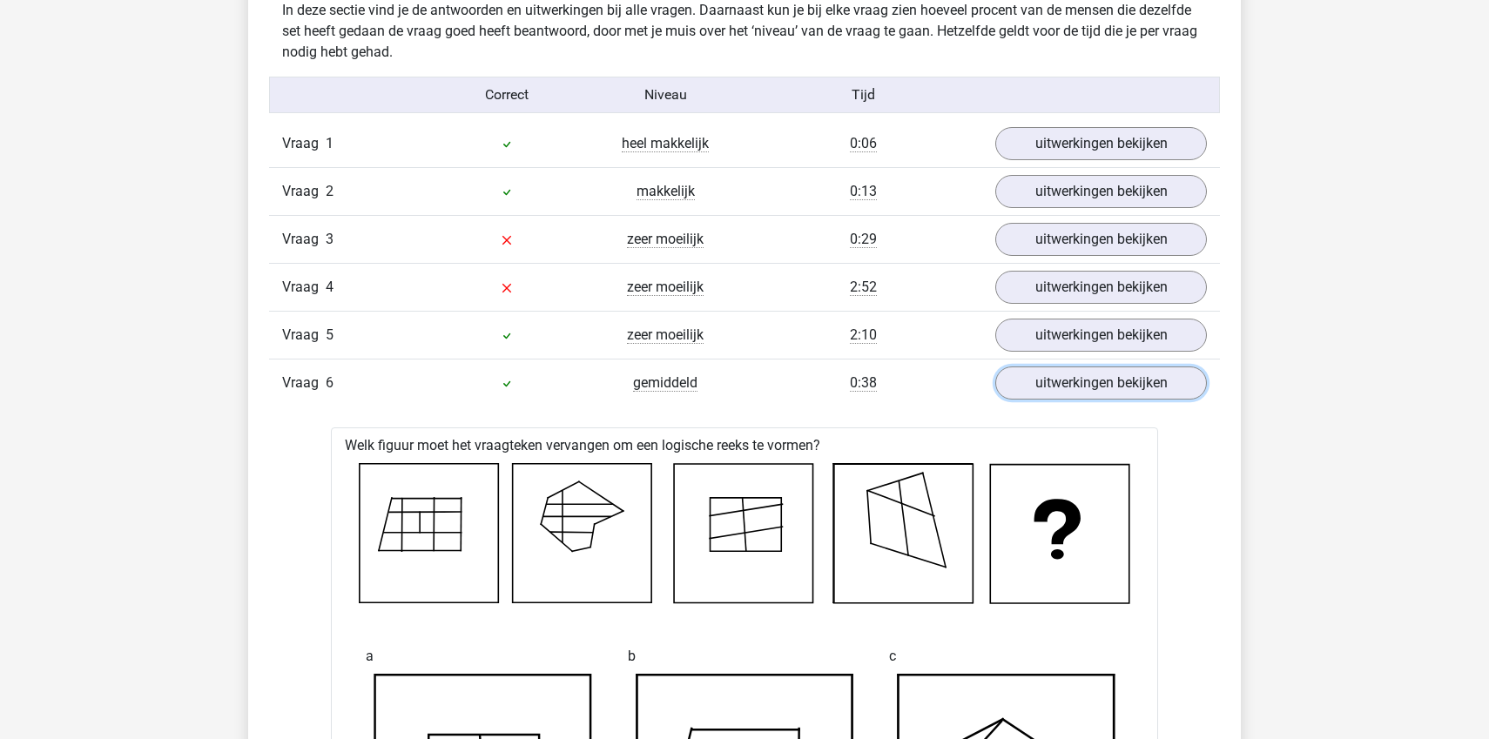
scroll to position [1382, 0]
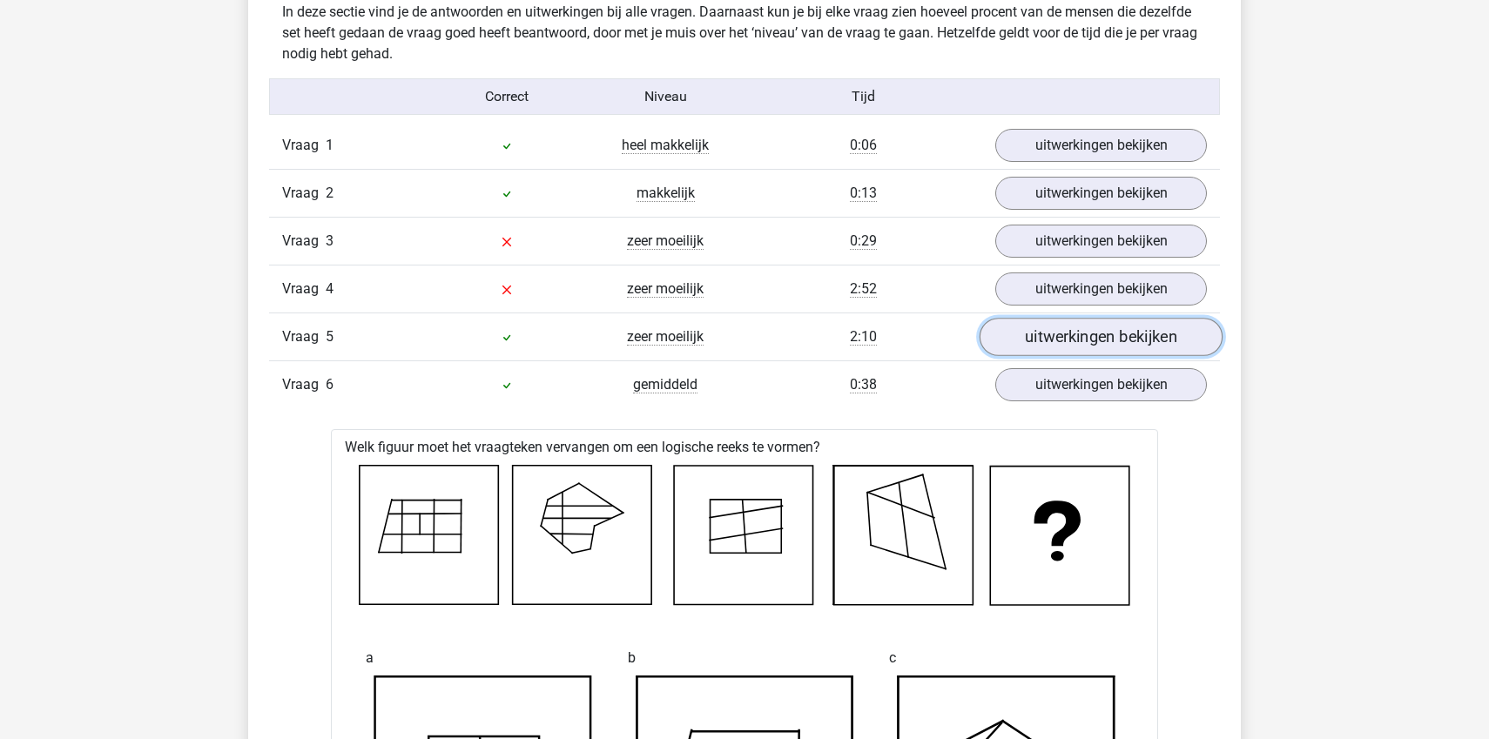
click at [1111, 343] on link "uitwerkingen bekijken" at bounding box center [1101, 337] width 243 height 38
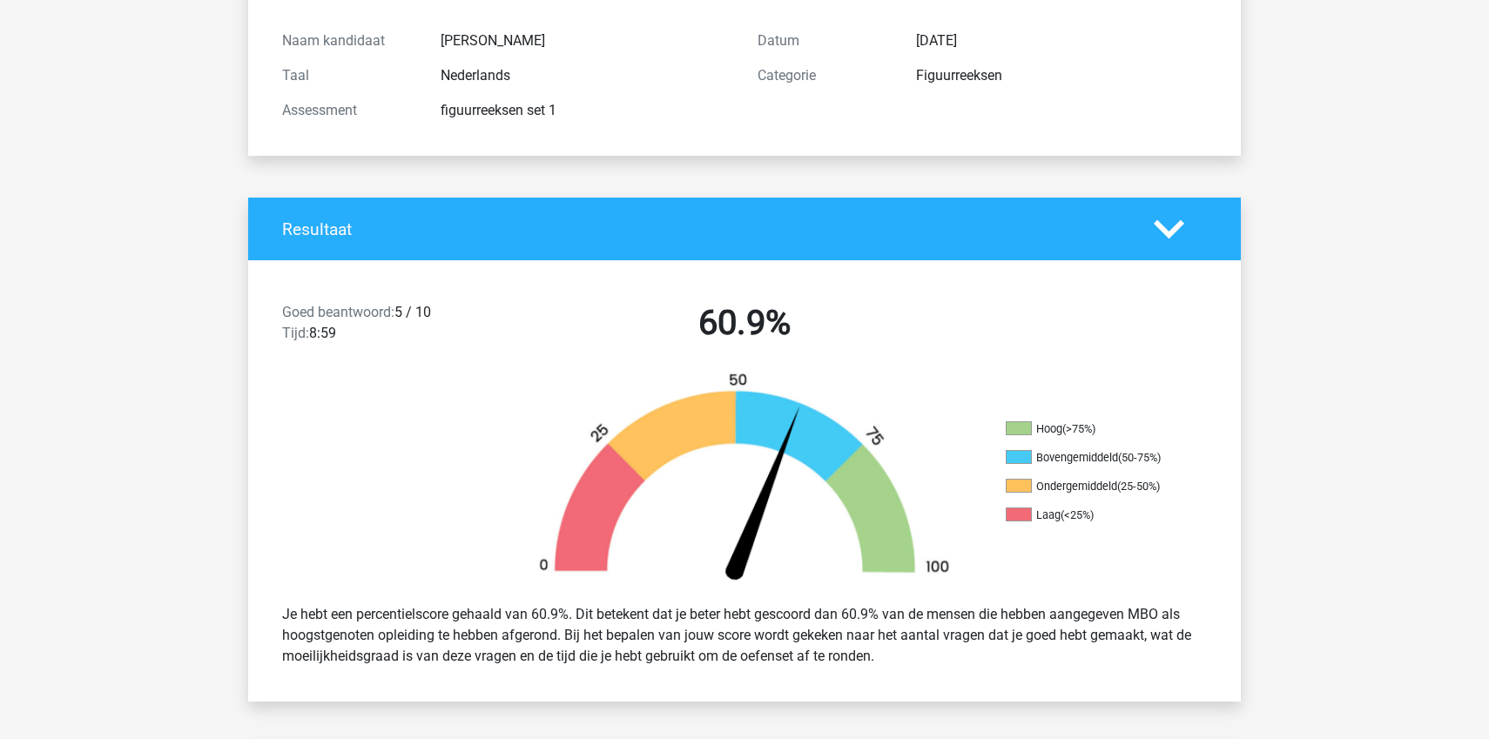
scroll to position [175, 0]
